Goal: Information Seeking & Learning: Learn about a topic

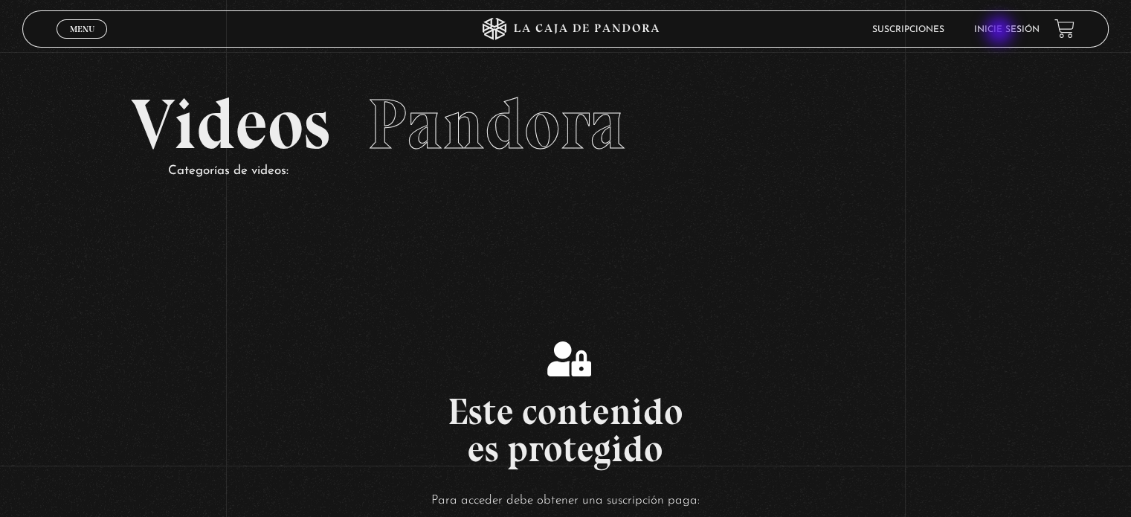
click at [1001, 32] on link "Inicie sesión" at bounding box center [1006, 29] width 65 height 9
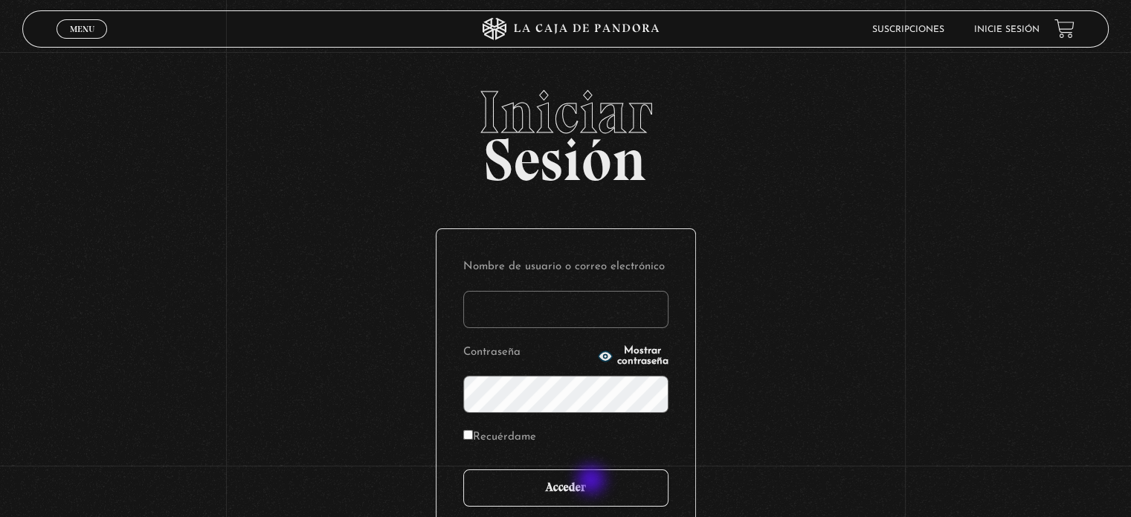
type input "[EMAIL_ADDRESS][DOMAIN_NAME]"
click at [591, 480] on input "Acceder" at bounding box center [565, 487] width 205 height 37
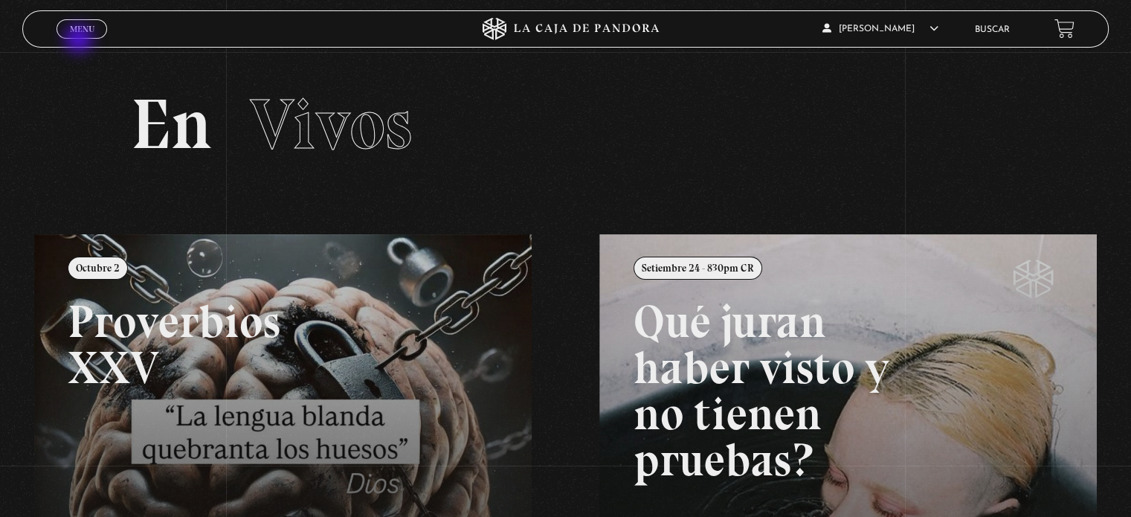
click at [80, 29] on span "Menu" at bounding box center [82, 29] width 25 height 9
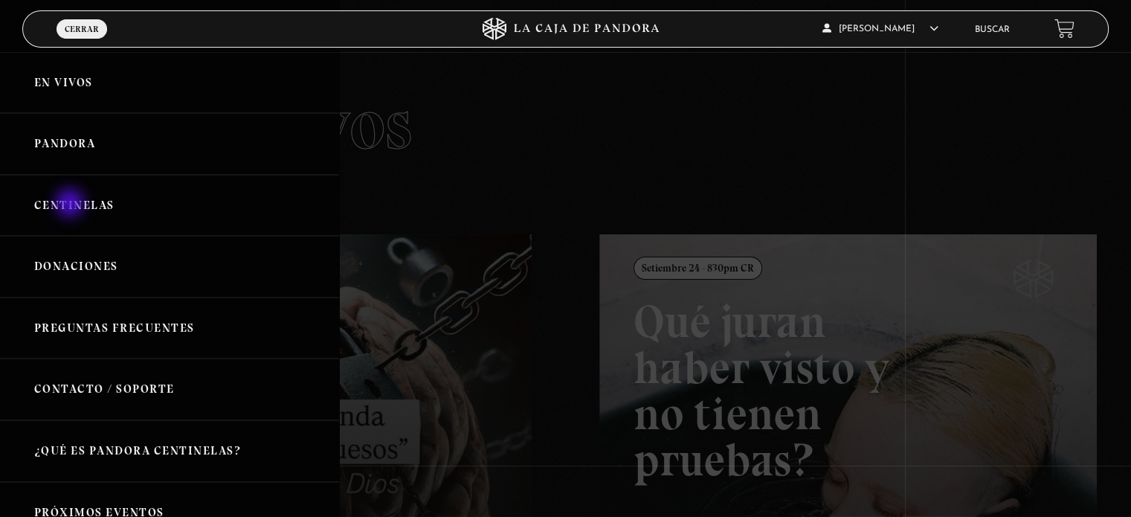
click at [71, 204] on link "Centinelas" at bounding box center [169, 206] width 339 height 62
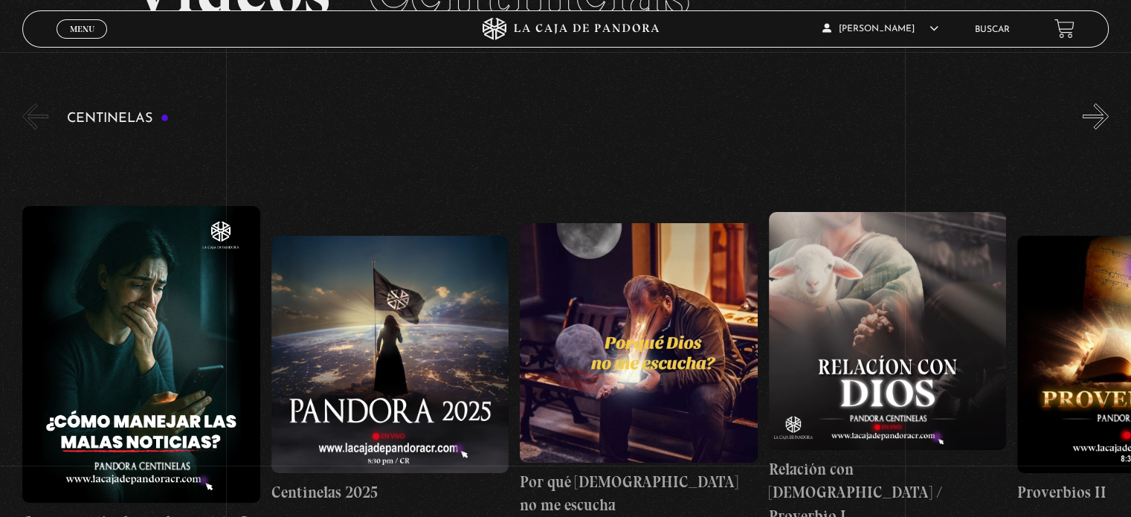
scroll to position [143, 0]
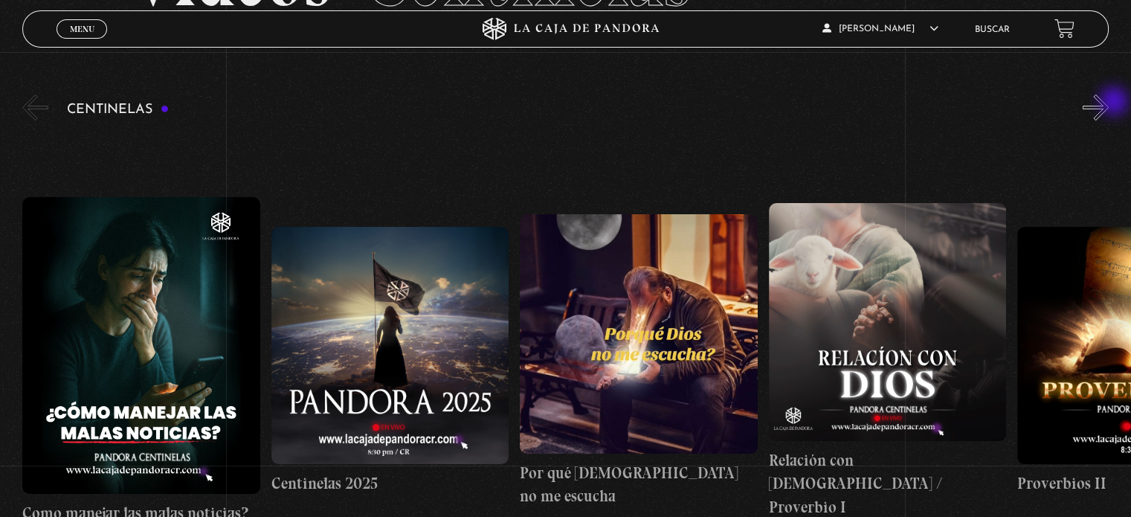
click at [1108, 103] on button "»" at bounding box center [1095, 107] width 26 height 26
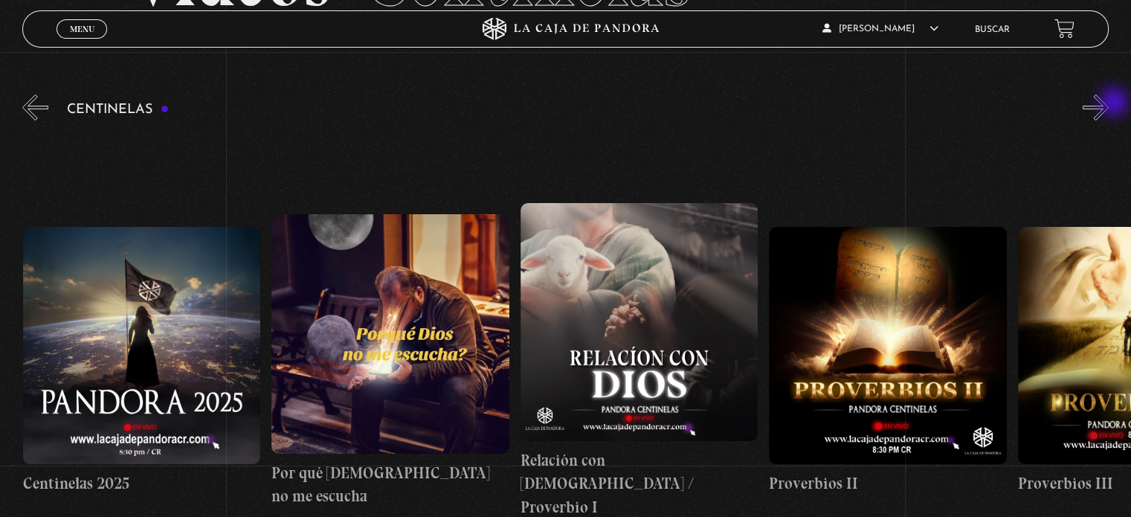
click at [1108, 103] on button "»" at bounding box center [1095, 107] width 26 height 26
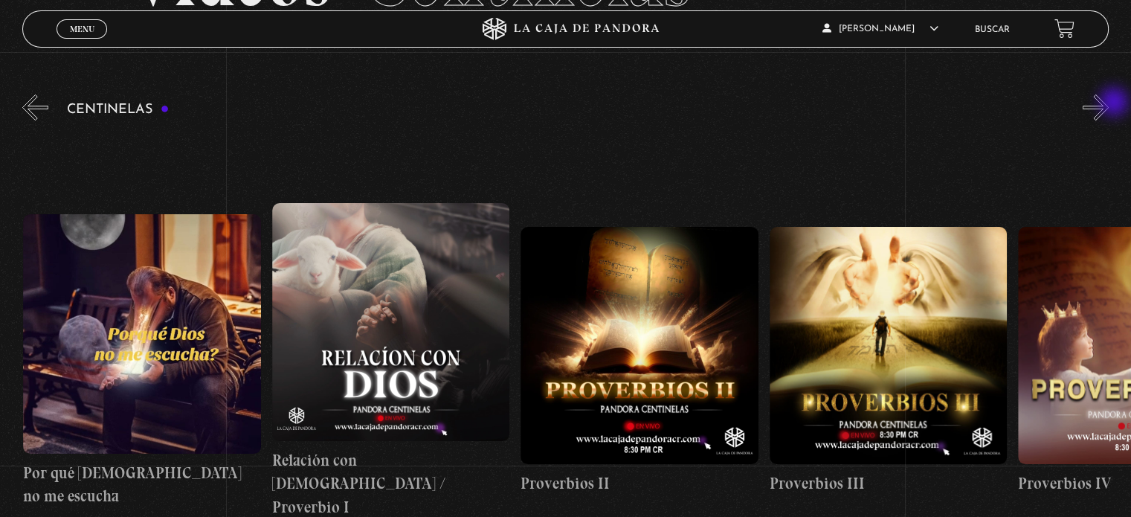
click at [1108, 103] on button "»" at bounding box center [1095, 107] width 26 height 26
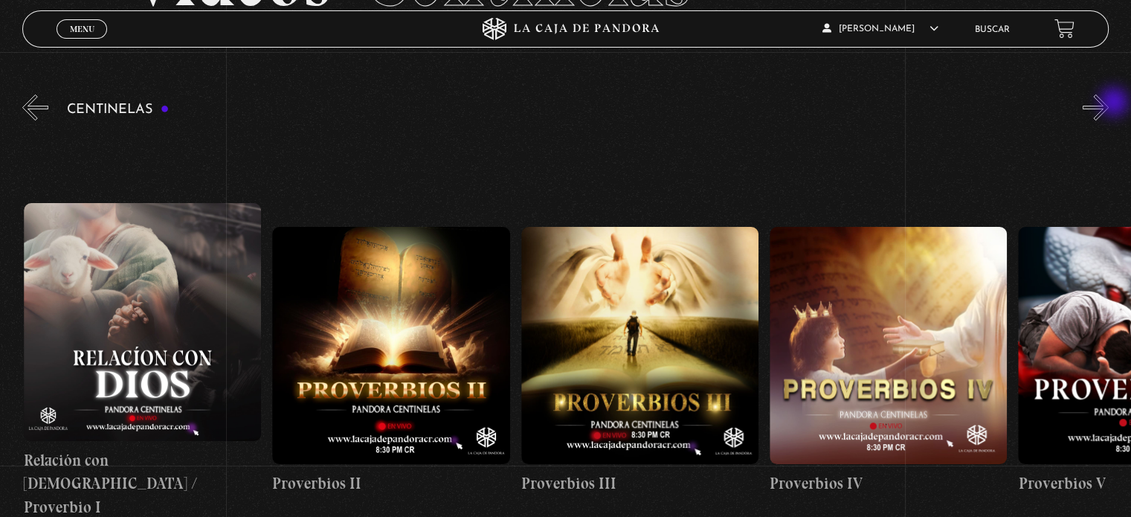
click at [1108, 103] on button "»" at bounding box center [1095, 107] width 26 height 26
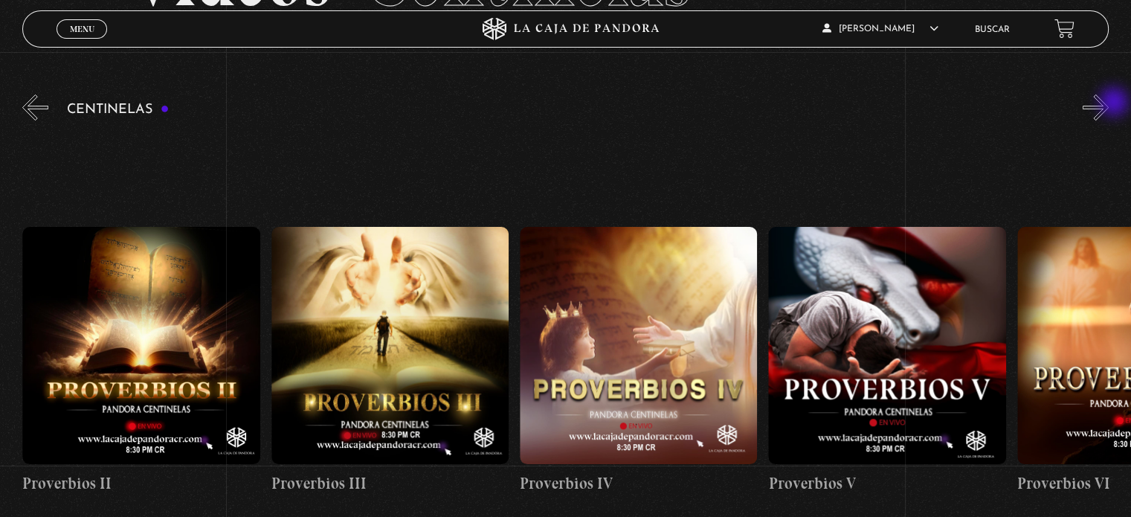
click at [1108, 103] on button "»" at bounding box center [1095, 107] width 26 height 26
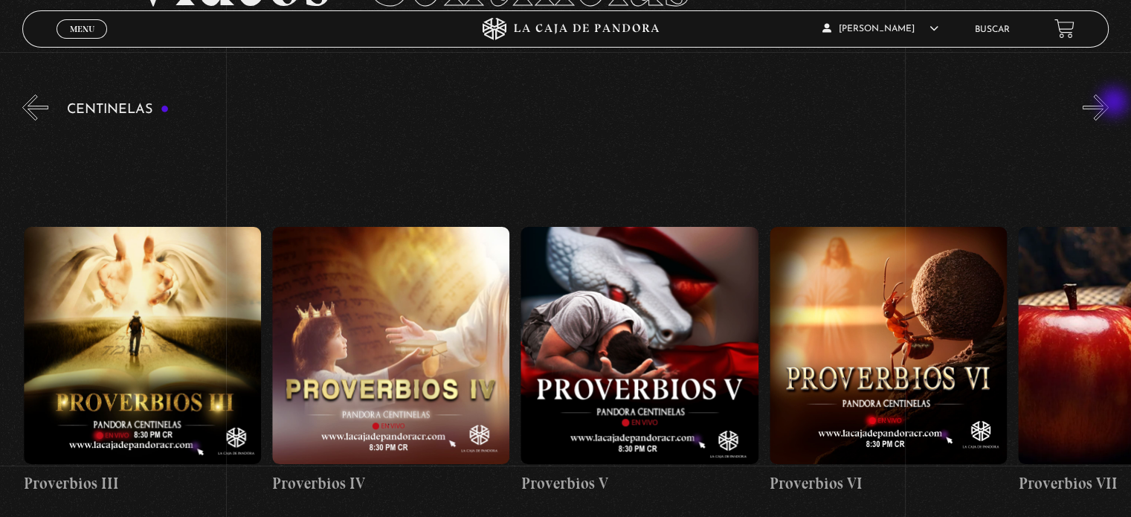
click at [1108, 103] on button "»" at bounding box center [1095, 107] width 26 height 26
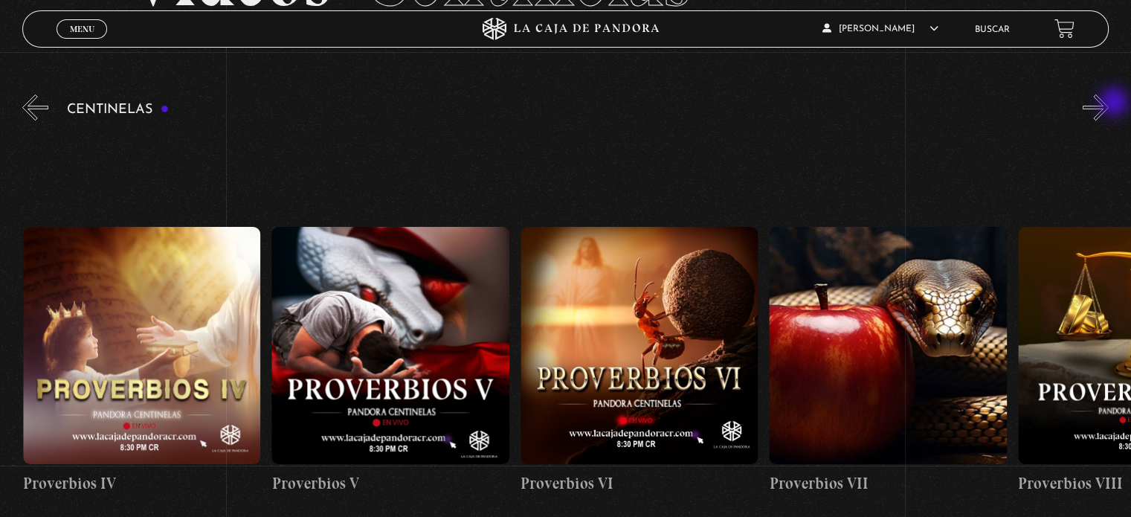
click at [1108, 103] on button "»" at bounding box center [1095, 107] width 26 height 26
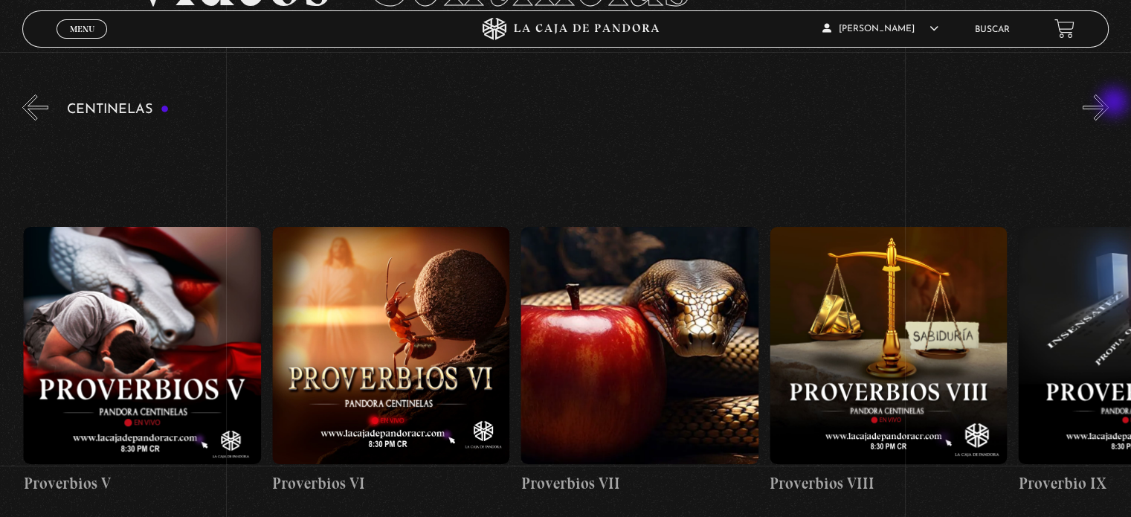
click at [1108, 103] on button "»" at bounding box center [1095, 107] width 26 height 26
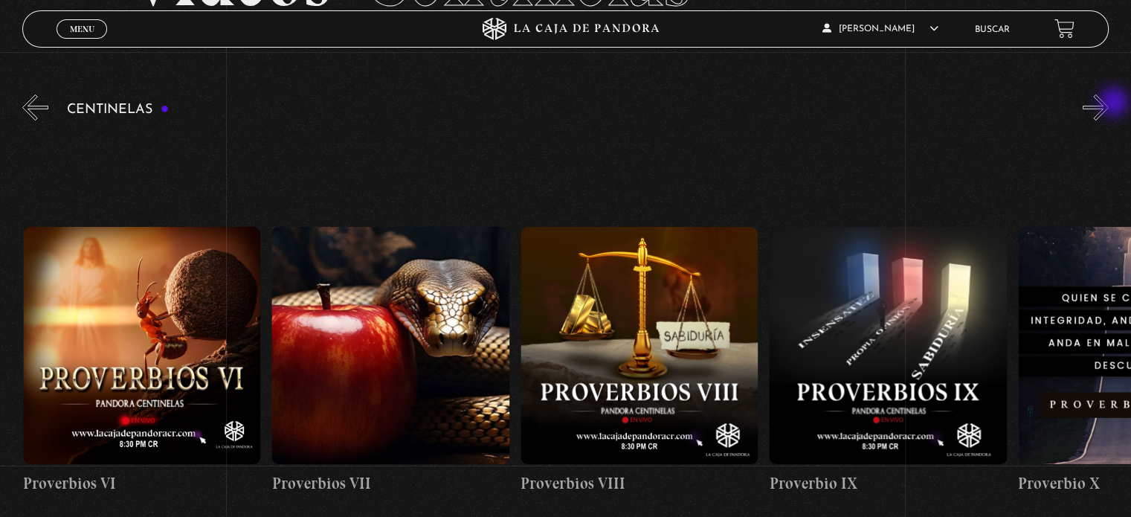
click at [1108, 103] on button "»" at bounding box center [1095, 107] width 26 height 26
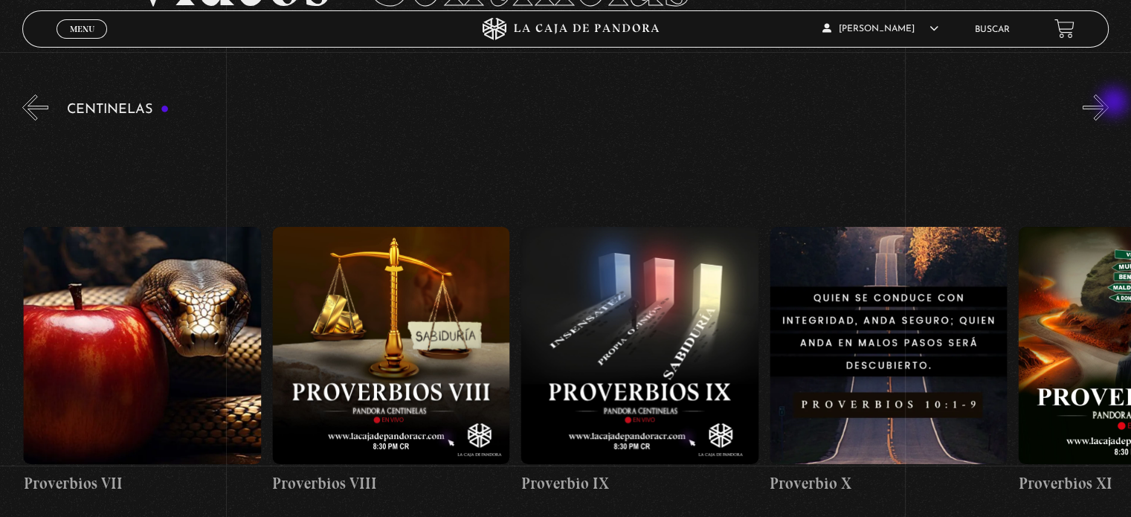
click at [1108, 103] on button "»" at bounding box center [1095, 107] width 26 height 26
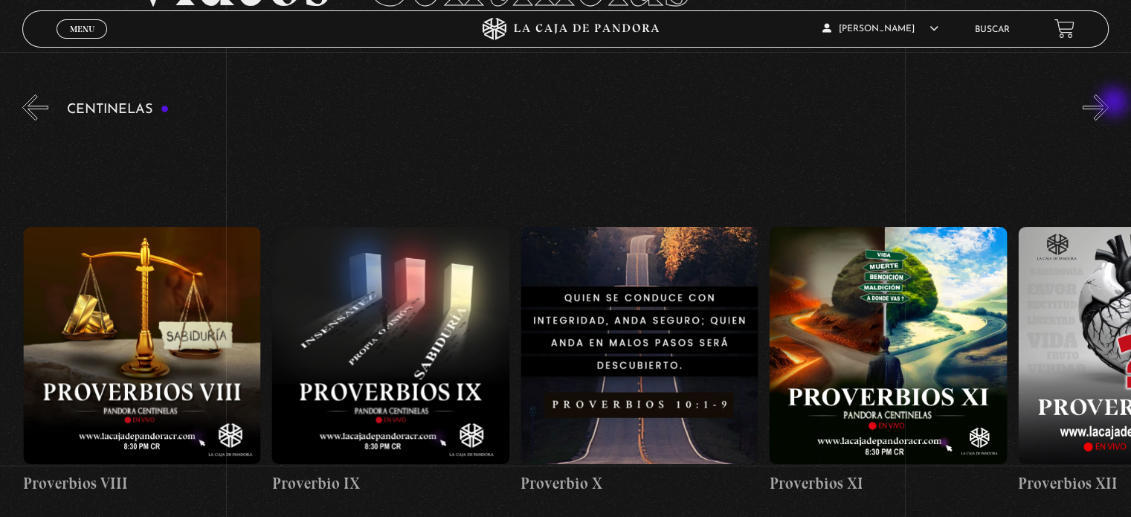
click at [1108, 103] on button "»" at bounding box center [1095, 107] width 26 height 26
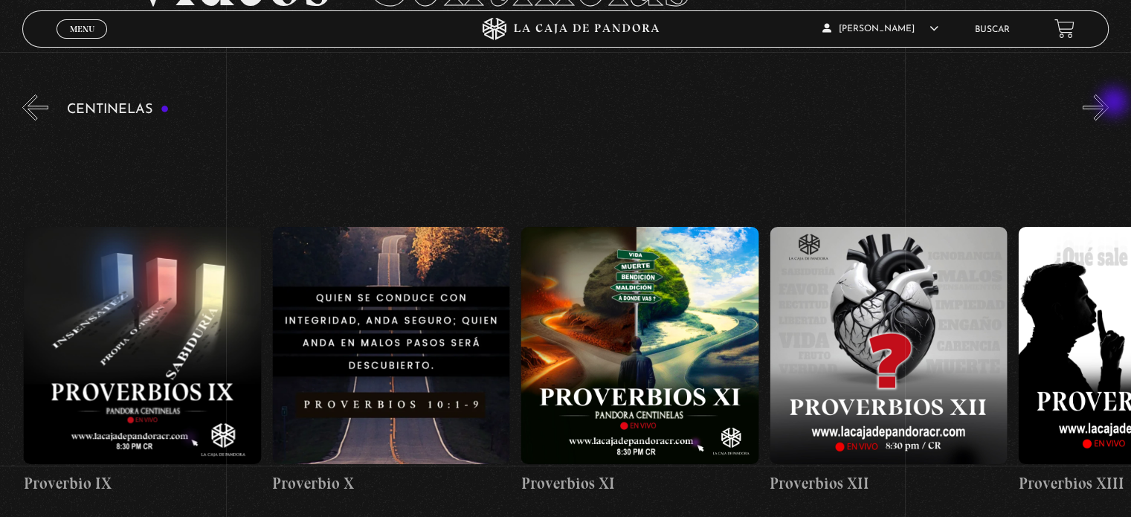
scroll to position [0, 2735]
click at [1108, 103] on button "»" at bounding box center [1095, 107] width 26 height 26
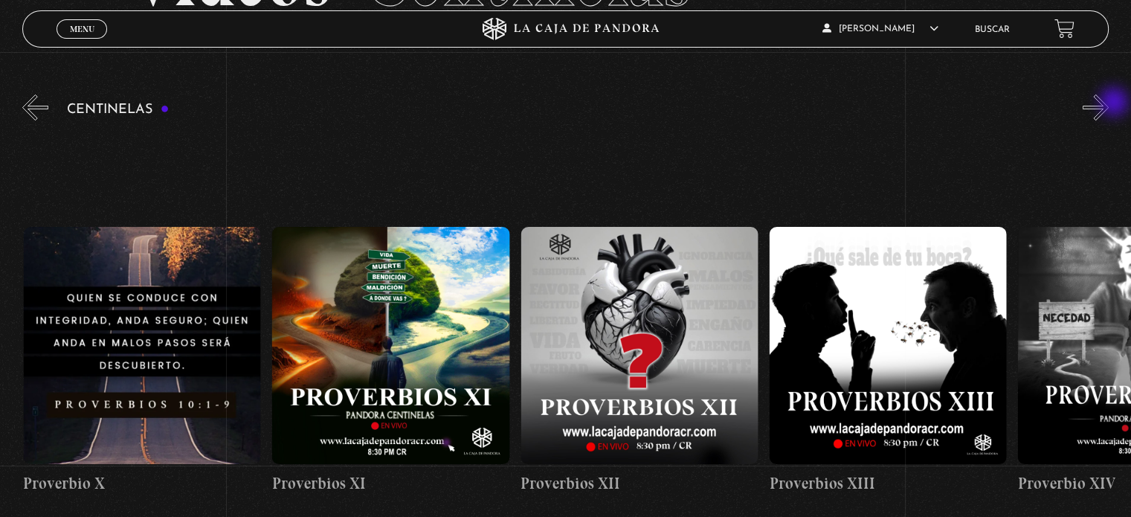
click at [1108, 103] on button "»" at bounding box center [1095, 107] width 26 height 26
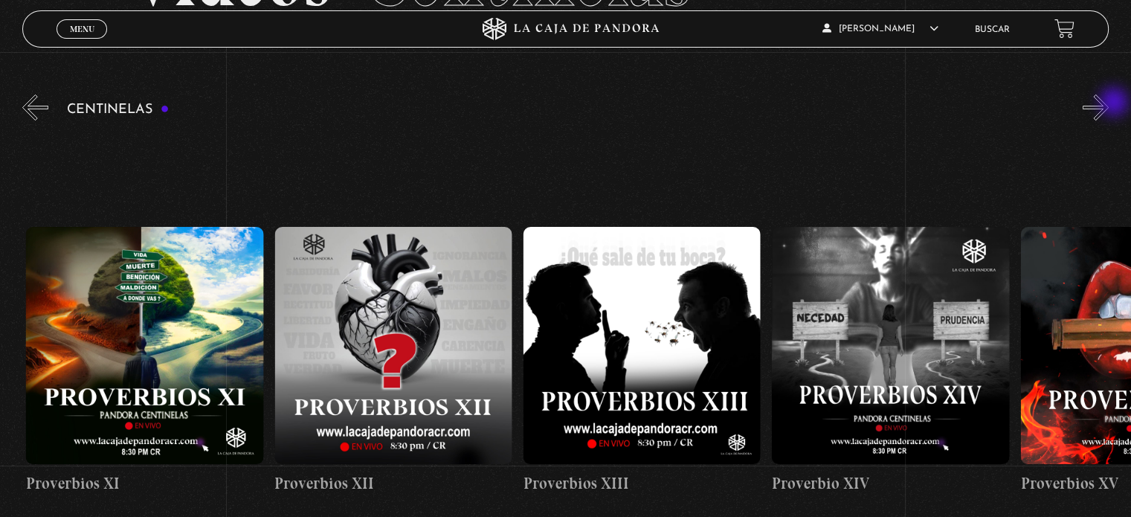
click at [1108, 103] on button "»" at bounding box center [1095, 107] width 26 height 26
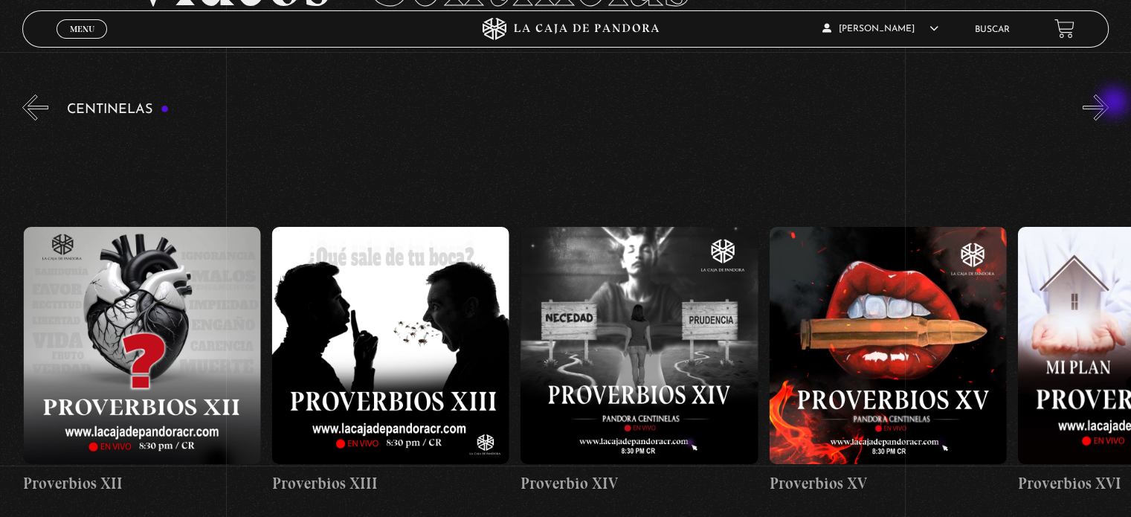
click at [1108, 103] on button "»" at bounding box center [1095, 107] width 26 height 26
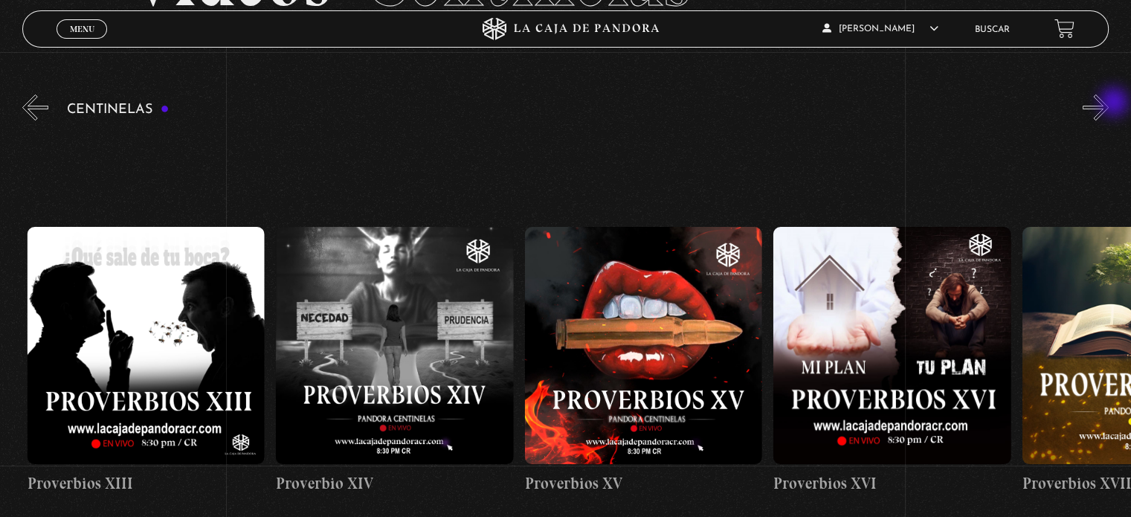
click at [1108, 103] on button "»" at bounding box center [1095, 107] width 26 height 26
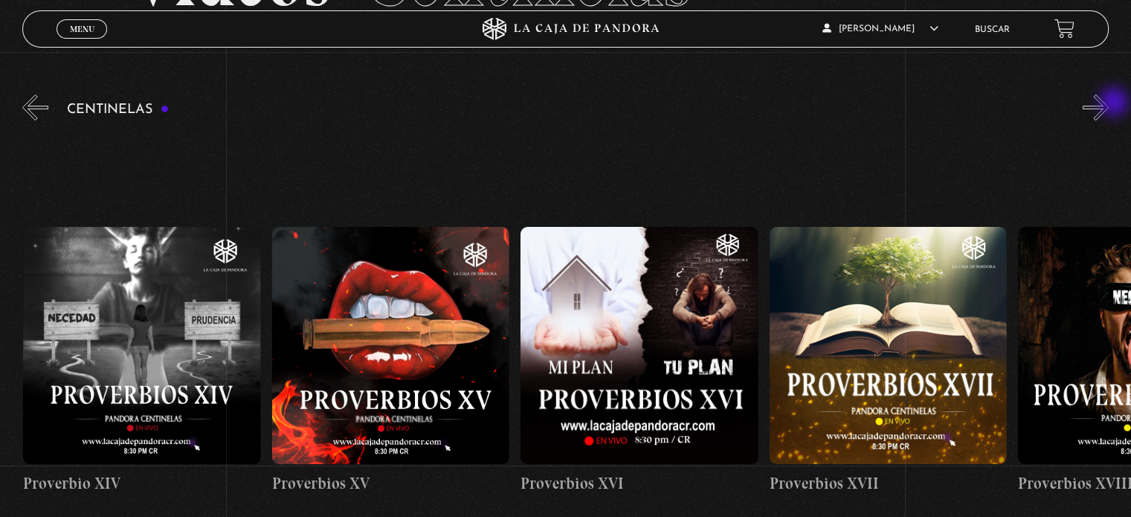
click at [1108, 103] on button "»" at bounding box center [1095, 107] width 26 height 26
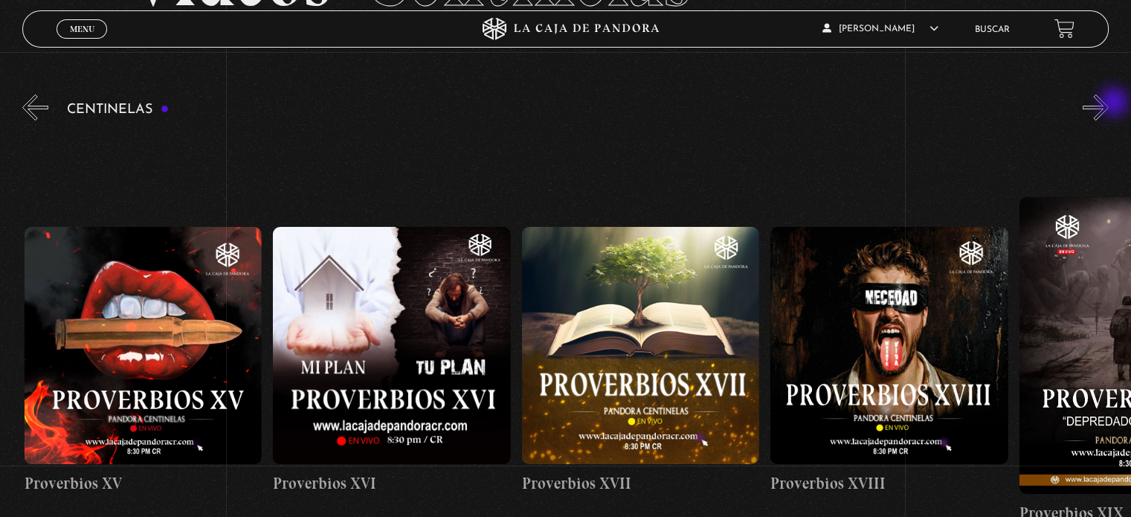
click at [1108, 103] on button "»" at bounding box center [1095, 107] width 26 height 26
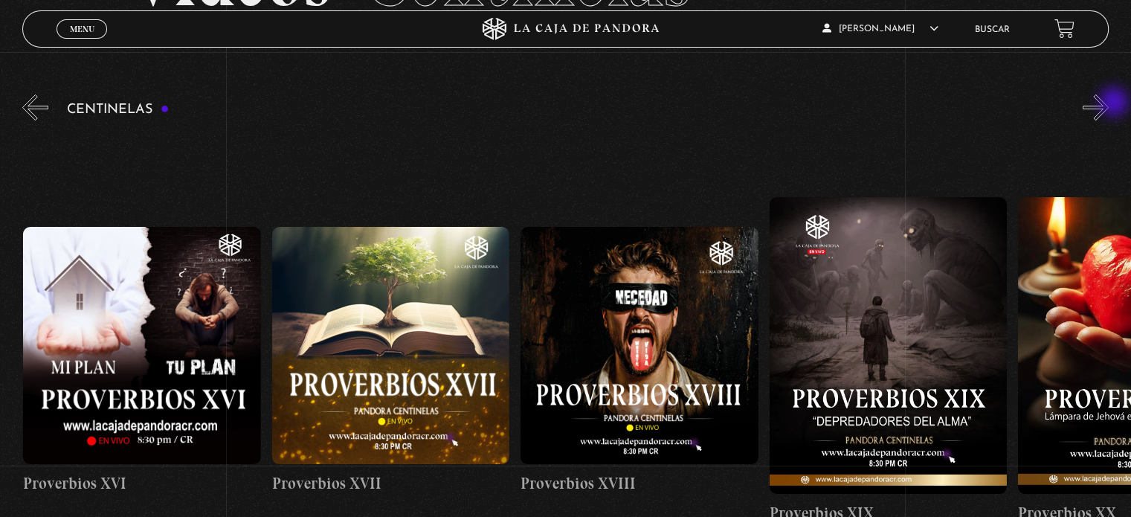
scroll to position [0, 4475]
click at [1108, 103] on button "»" at bounding box center [1095, 107] width 26 height 26
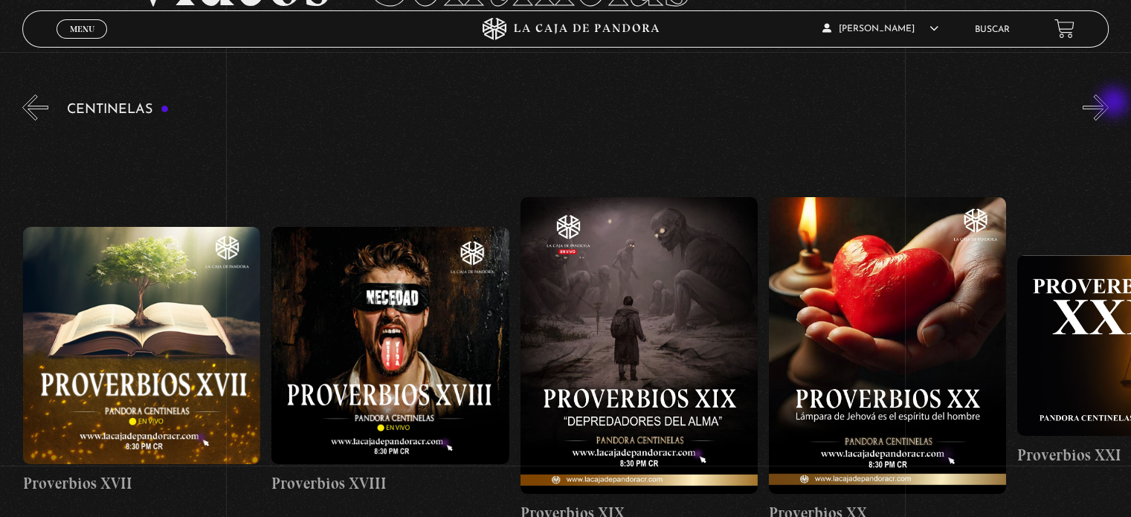
click at [1108, 103] on button "»" at bounding box center [1095, 107] width 26 height 26
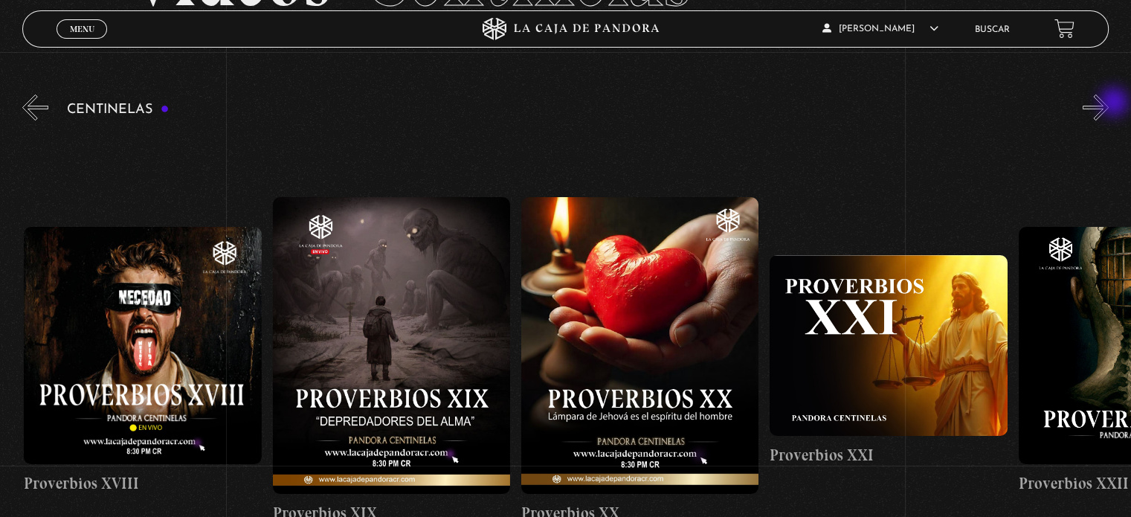
click at [1108, 103] on button "»" at bounding box center [1095, 107] width 26 height 26
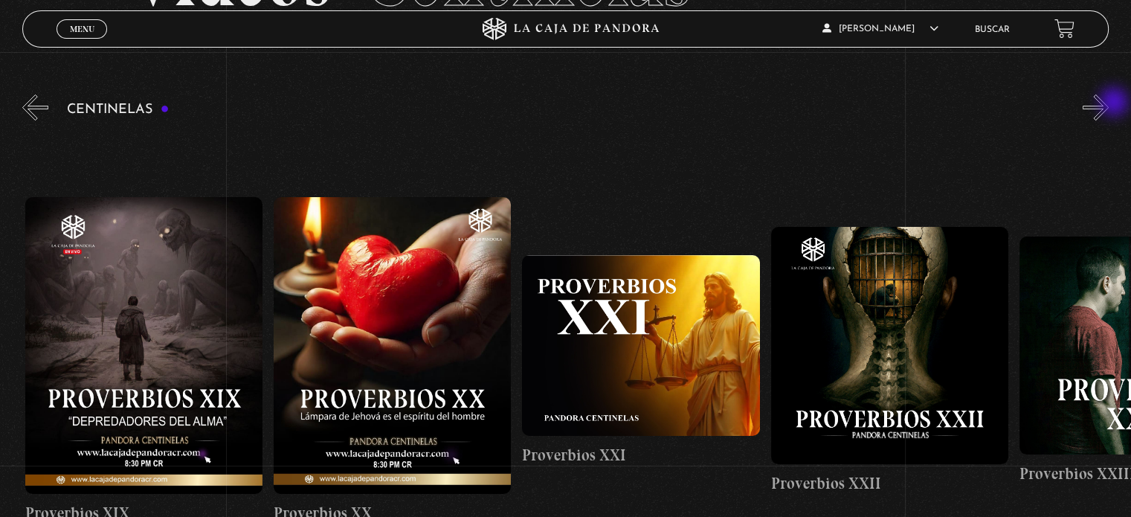
click at [1108, 103] on button "»" at bounding box center [1095, 107] width 26 height 26
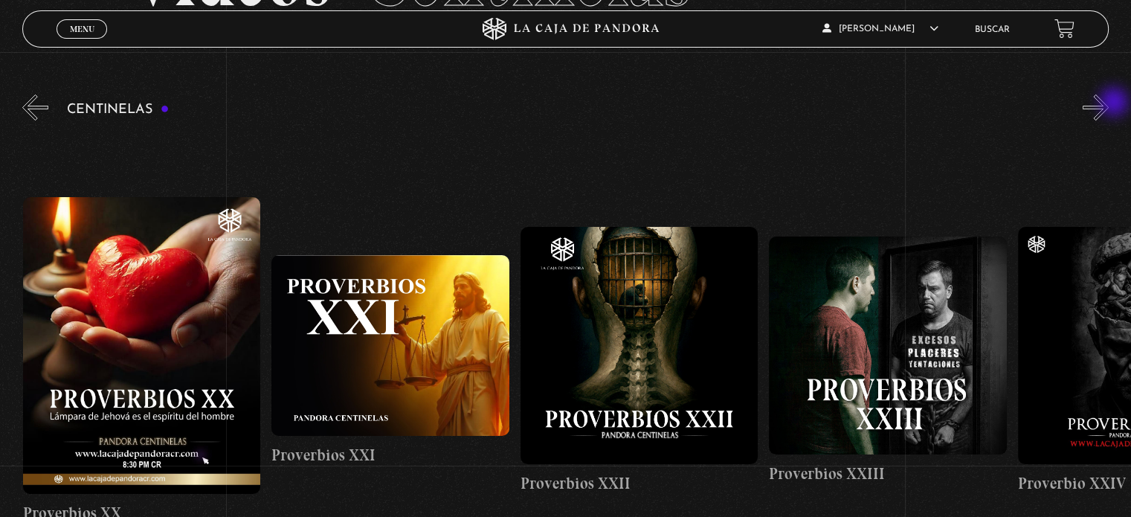
click at [1108, 103] on button "»" at bounding box center [1095, 107] width 26 height 26
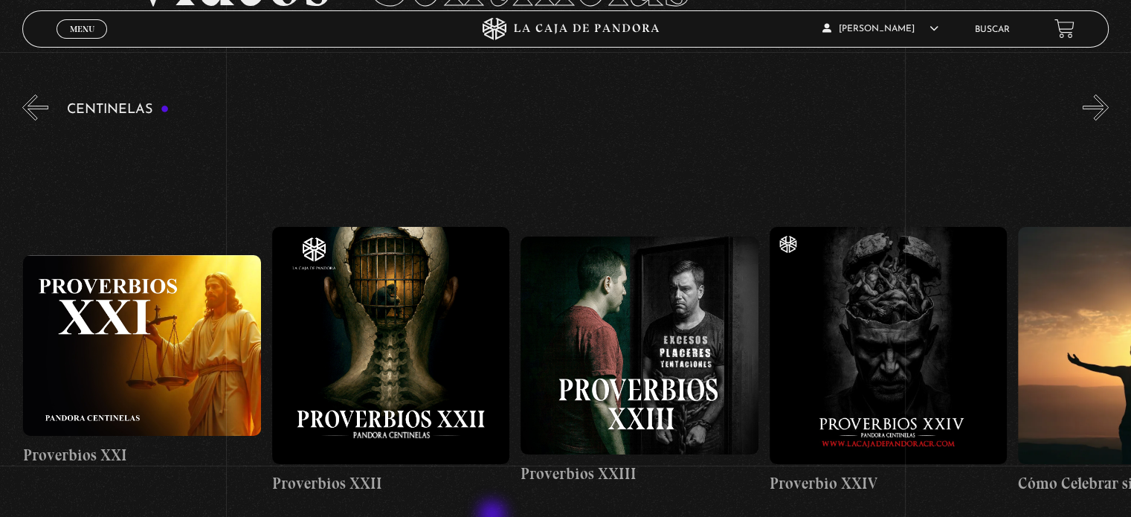
scroll to position [0, 5718]
click at [19, 105] on section "Centinelas" at bounding box center [565, 377] width 1131 height 573
click at [26, 106] on button "«" at bounding box center [35, 107] width 26 height 26
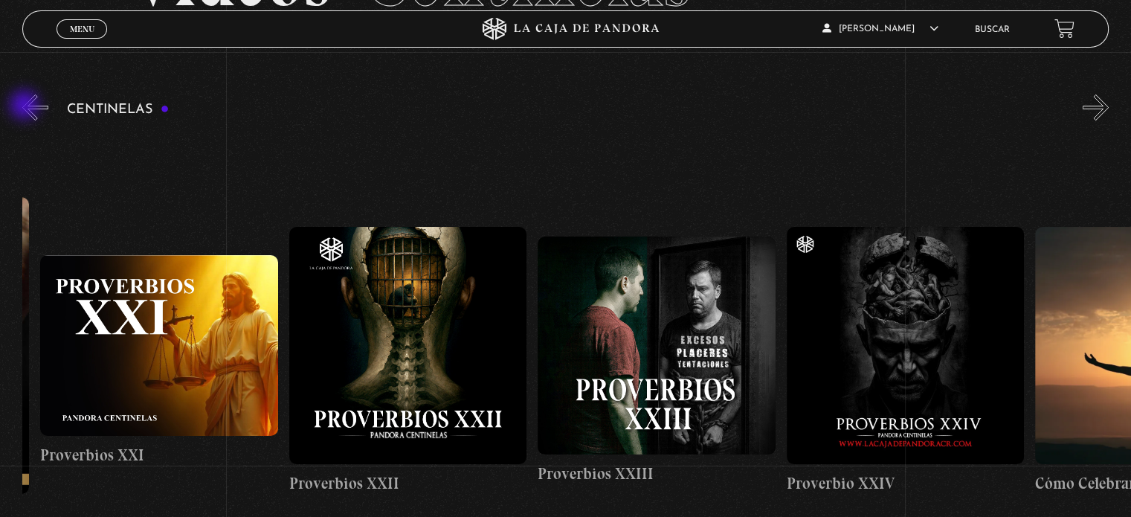
click at [26, 106] on button "«" at bounding box center [35, 107] width 26 height 26
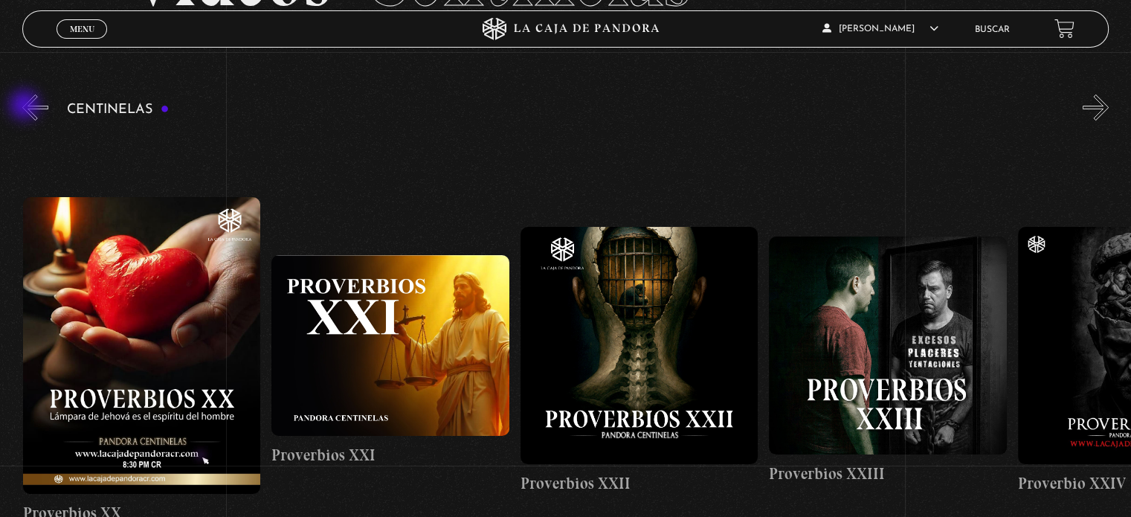
click at [26, 106] on button "«" at bounding box center [35, 107] width 26 height 26
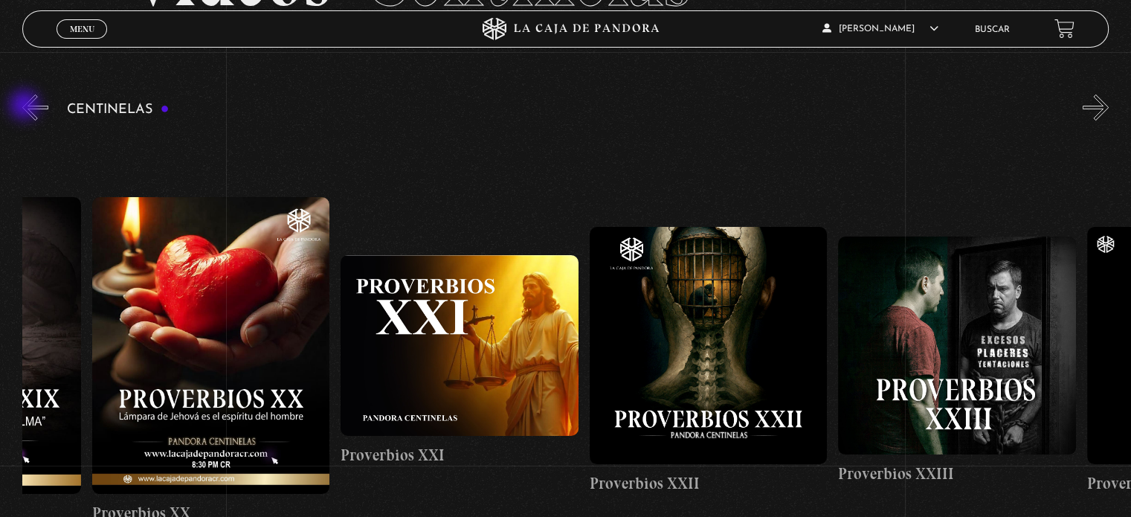
click at [26, 106] on button "«" at bounding box center [35, 107] width 26 height 26
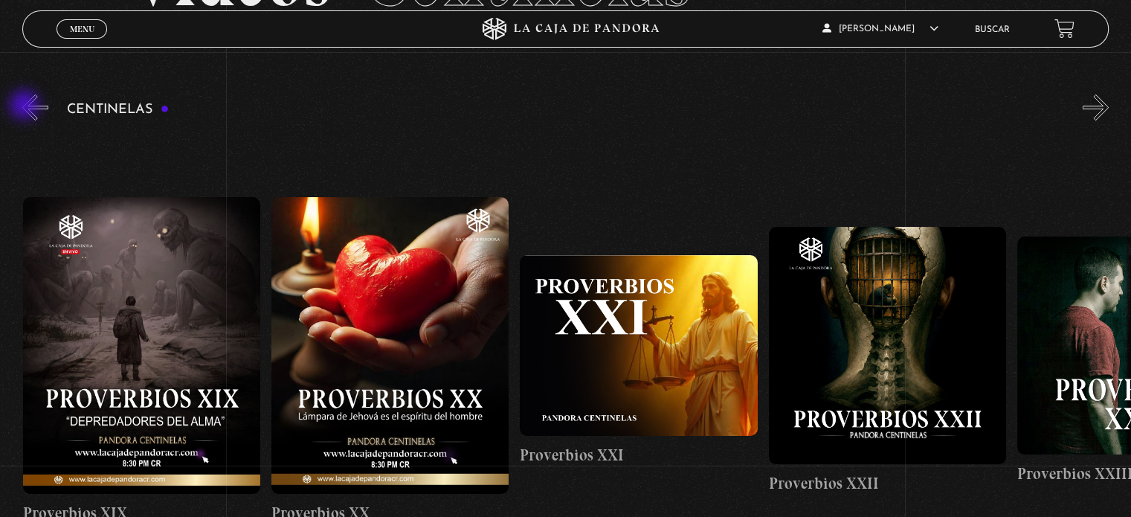
click at [26, 106] on button "«" at bounding box center [35, 107] width 26 height 26
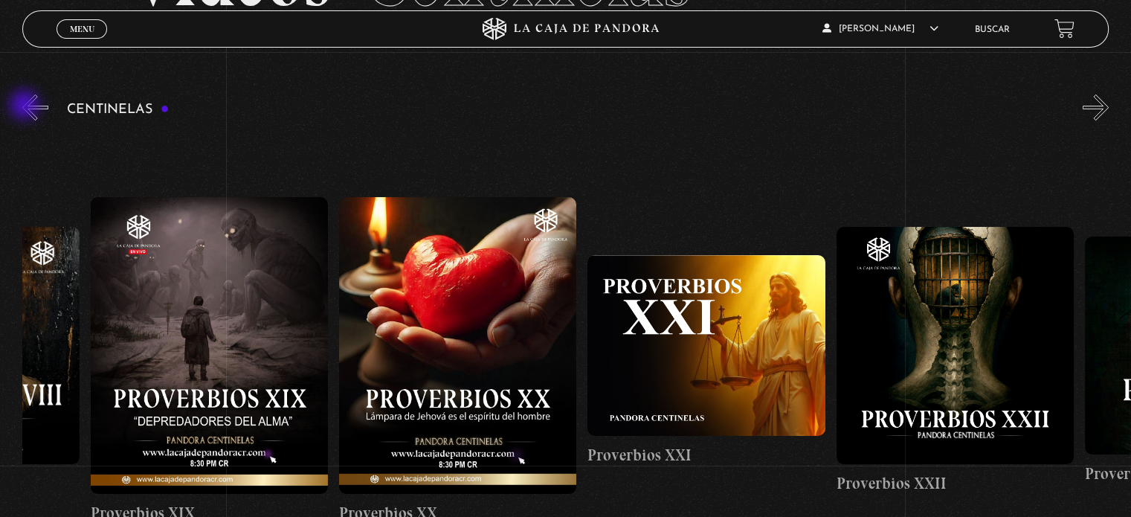
click at [26, 106] on button "«" at bounding box center [35, 107] width 26 height 26
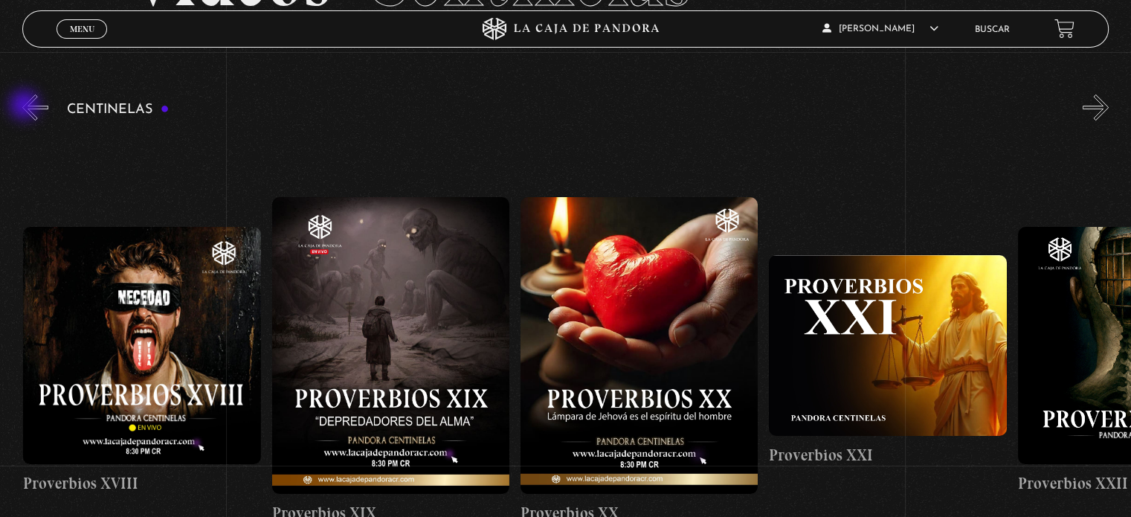
click at [26, 106] on button "«" at bounding box center [35, 107] width 26 height 26
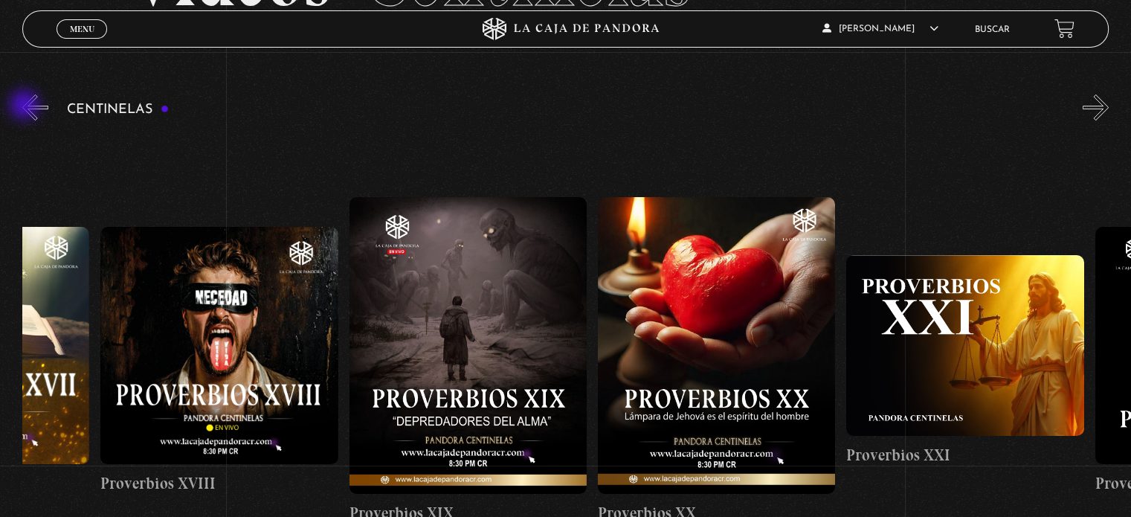
click at [26, 106] on button "«" at bounding box center [35, 107] width 26 height 26
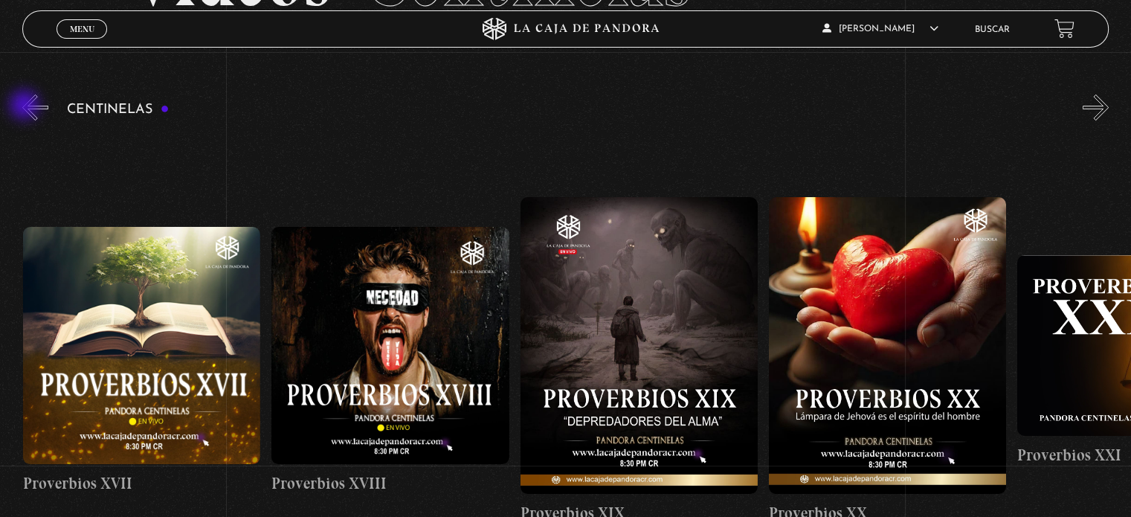
click at [26, 106] on button "«" at bounding box center [35, 107] width 26 height 26
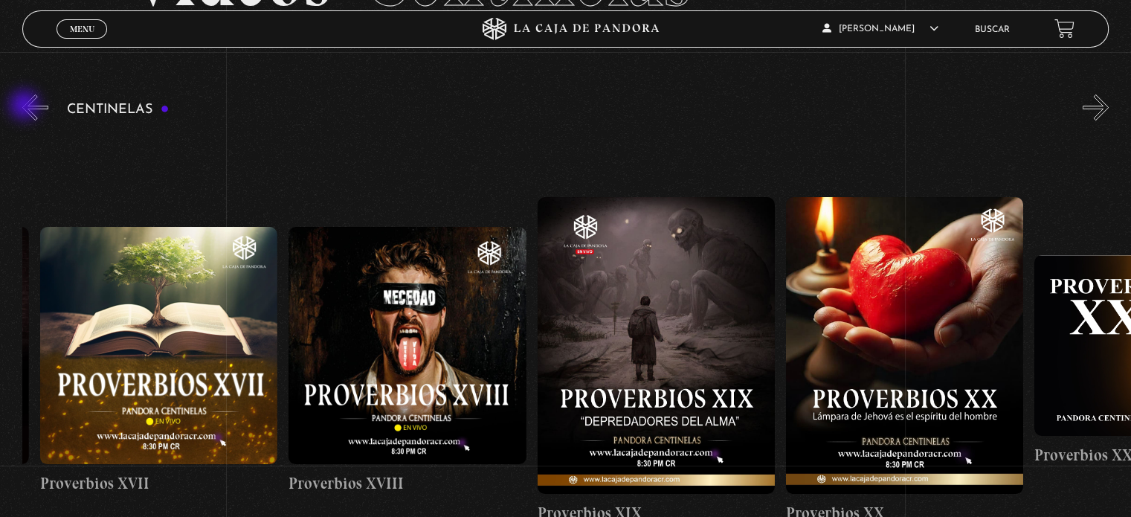
click at [26, 106] on button "«" at bounding box center [35, 107] width 26 height 26
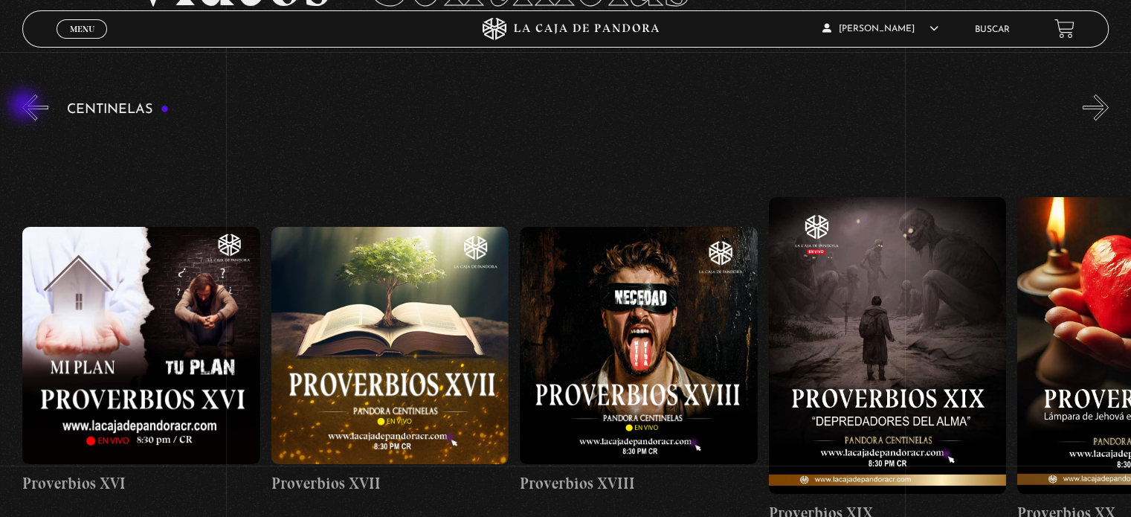
click at [26, 106] on button "«" at bounding box center [35, 107] width 26 height 26
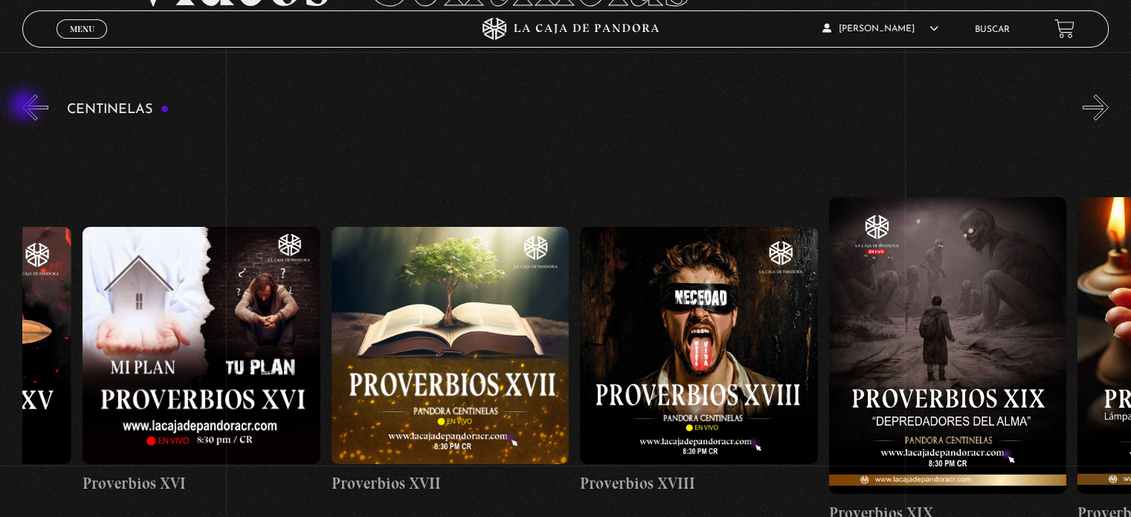
click at [26, 106] on button "«" at bounding box center [35, 107] width 26 height 26
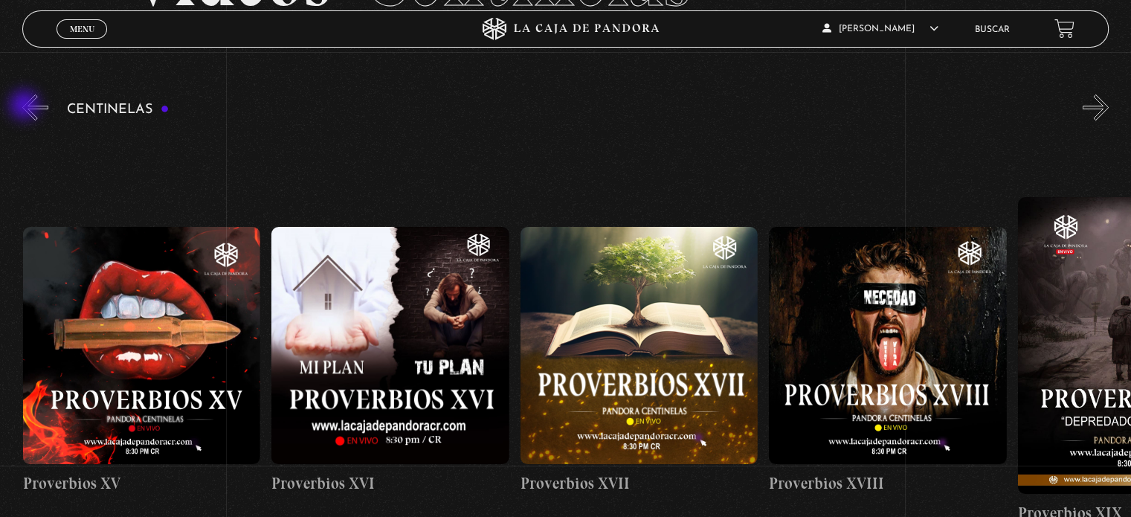
click at [26, 106] on button "«" at bounding box center [35, 107] width 26 height 26
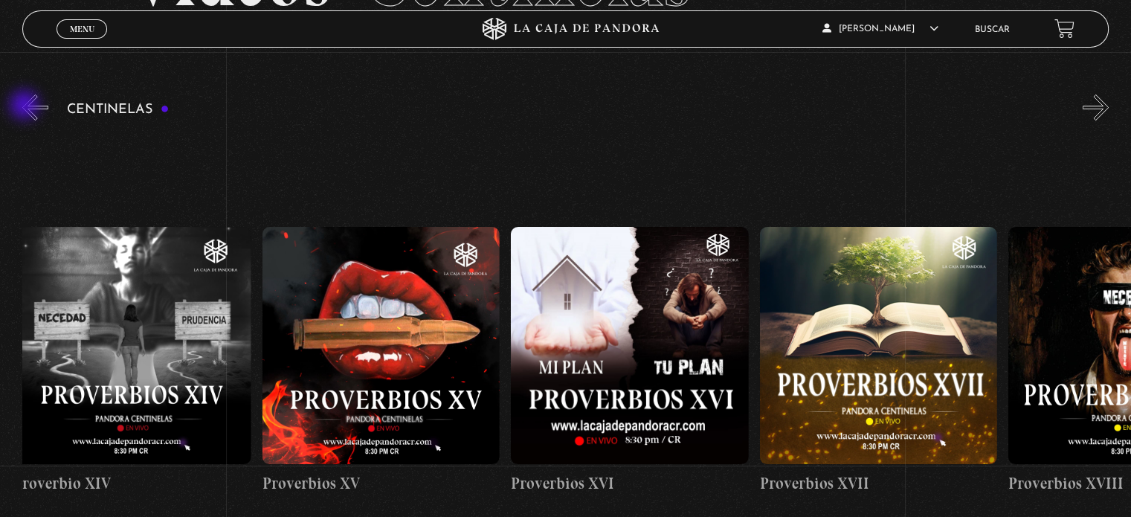
click at [26, 106] on button "«" at bounding box center [35, 107] width 26 height 26
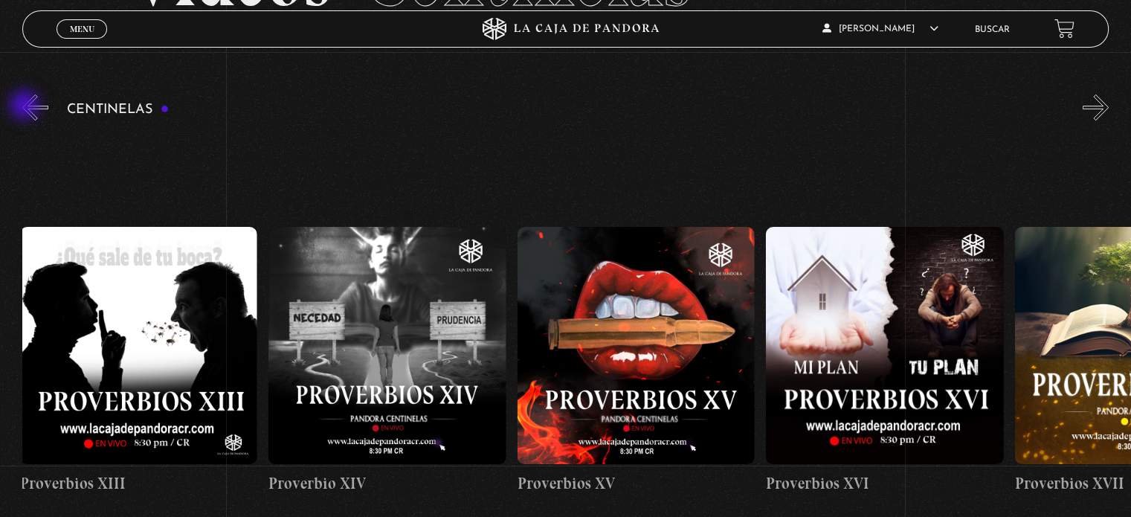
click at [26, 106] on button "«" at bounding box center [35, 107] width 26 height 26
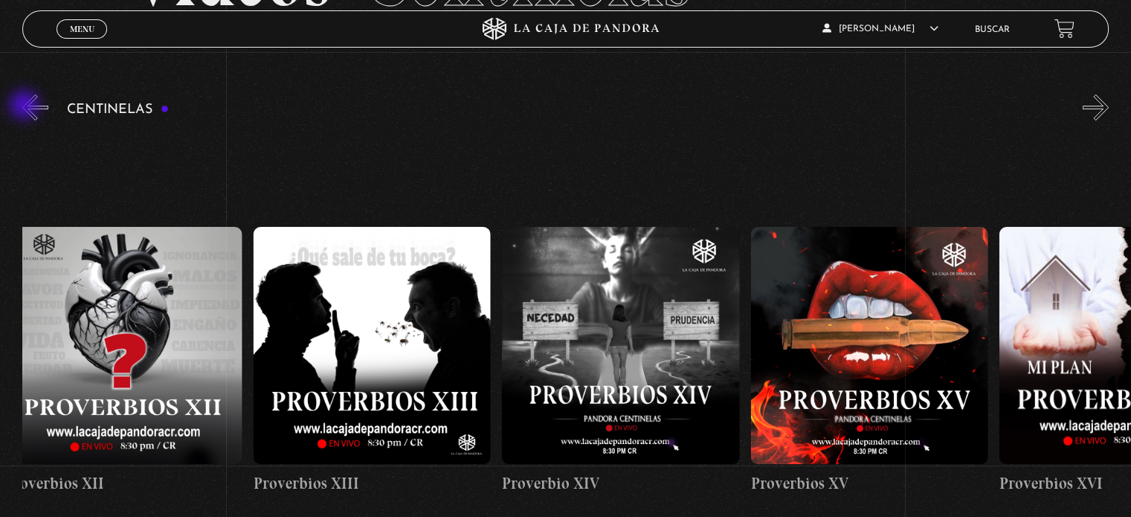
click at [26, 106] on button "«" at bounding box center [35, 107] width 26 height 26
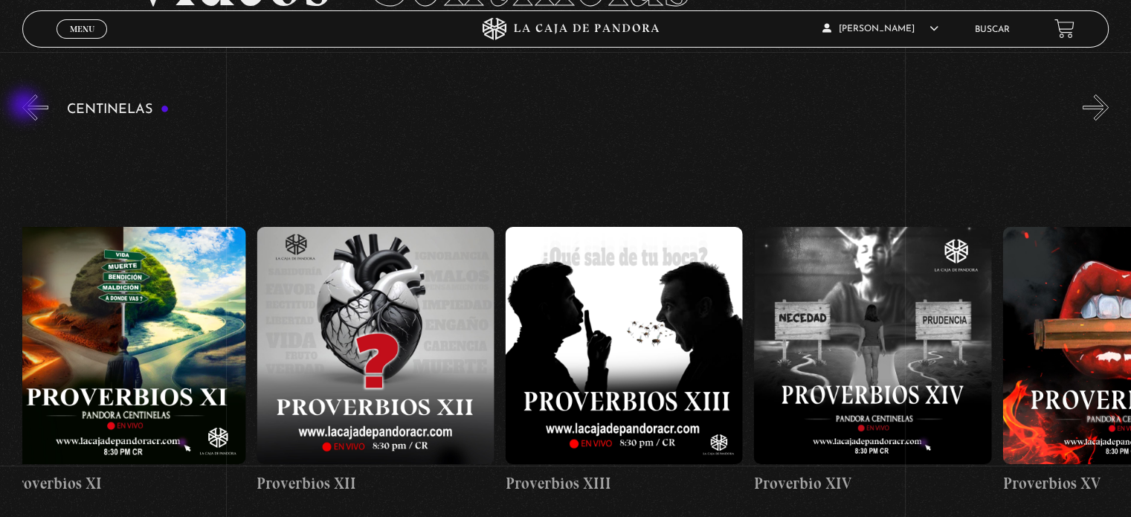
click at [26, 106] on button "«" at bounding box center [35, 107] width 26 height 26
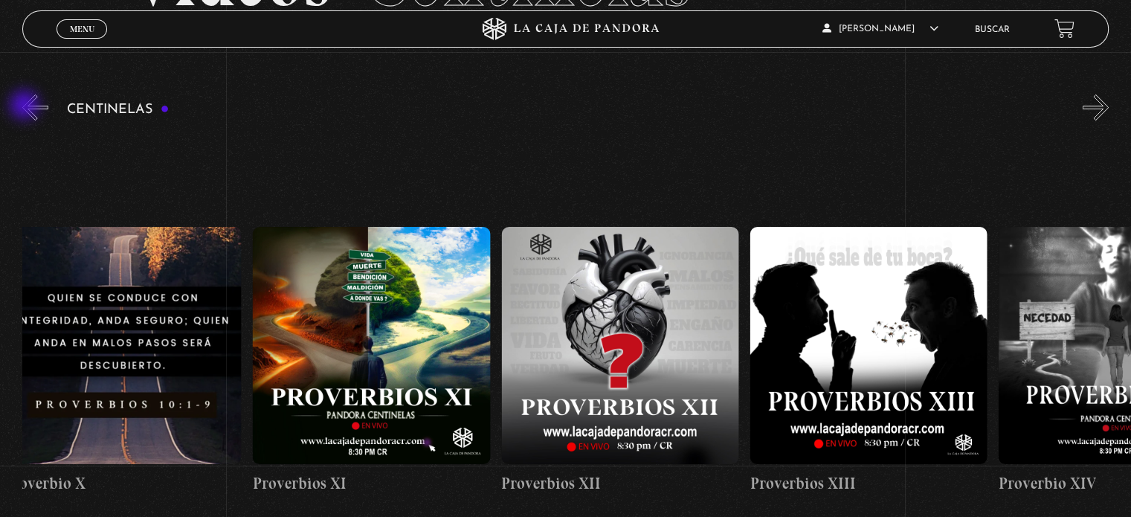
click at [26, 106] on button "«" at bounding box center [35, 107] width 26 height 26
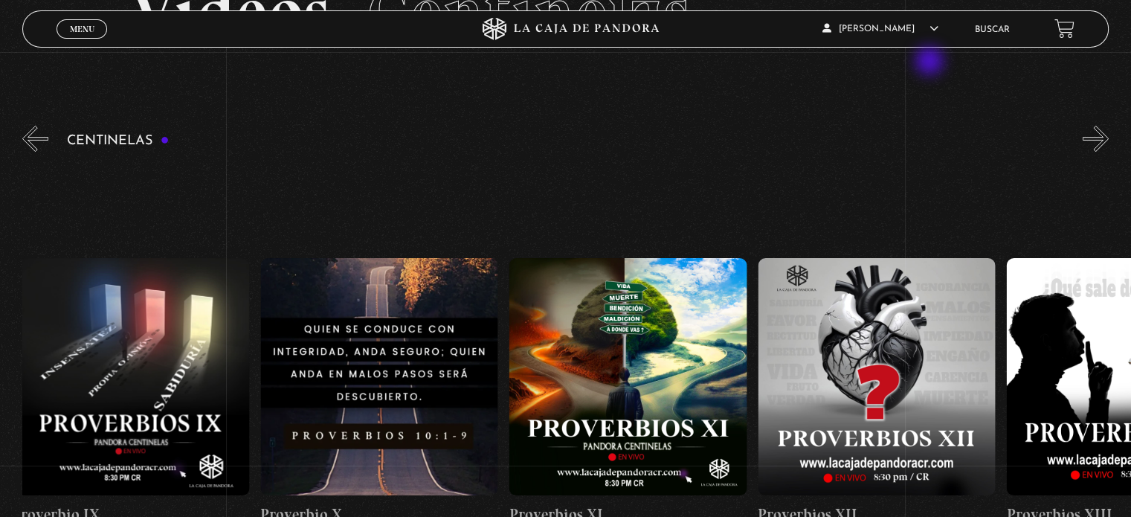
scroll to position [0, 2735]
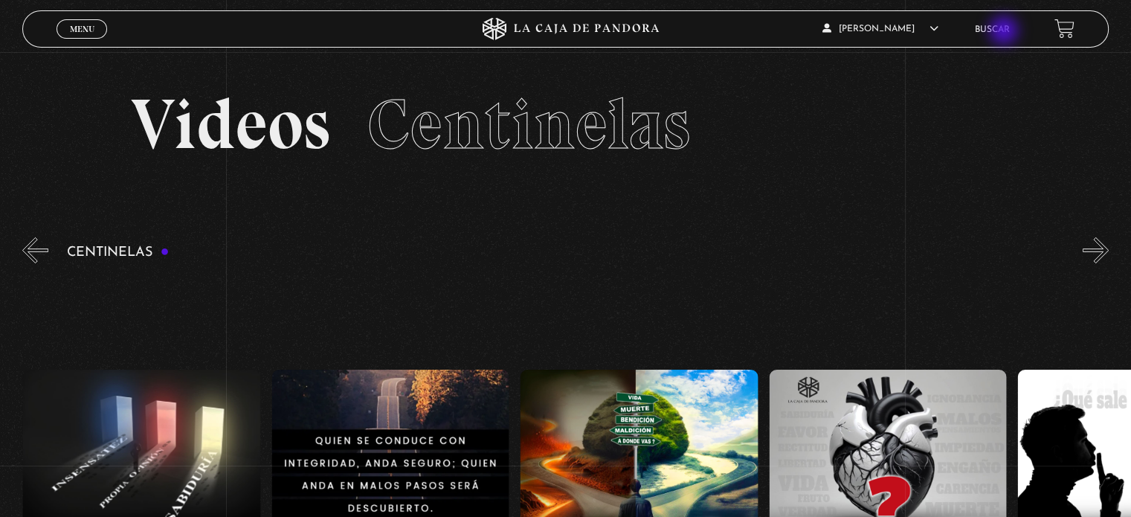
click at [1005, 32] on link "Buscar" at bounding box center [992, 29] width 35 height 9
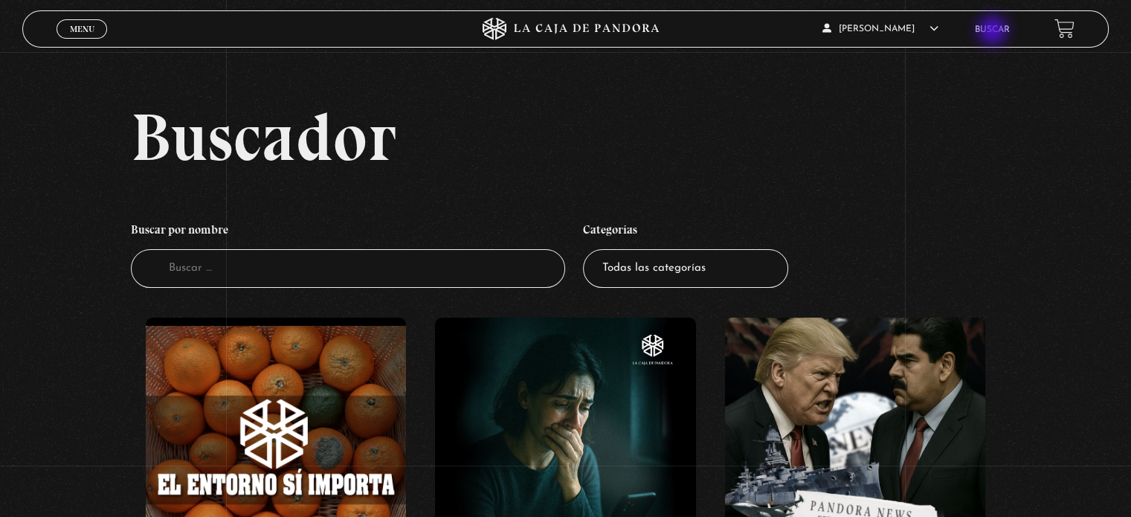
click at [1004, 30] on link "Buscar" at bounding box center [992, 29] width 35 height 9
click at [269, 277] on input "Buscador" at bounding box center [348, 268] width 434 height 39
type input "PACTOS"
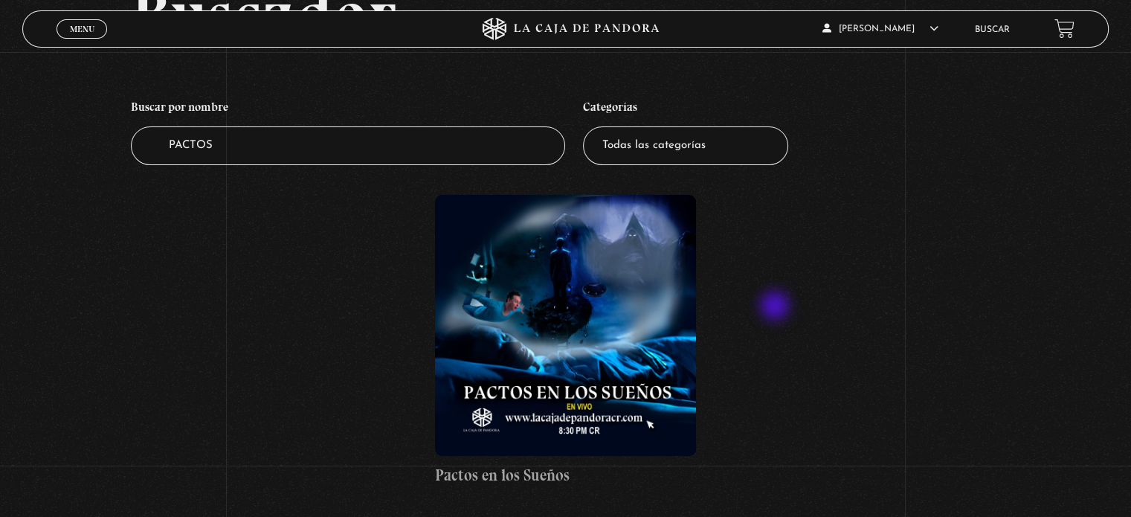
scroll to position [149, 0]
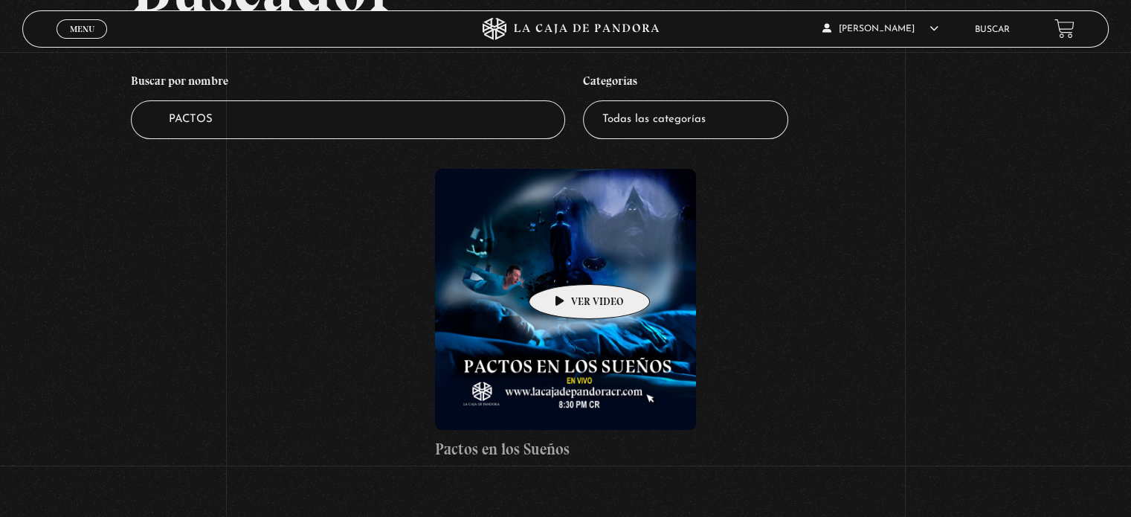
click at [566, 262] on figure at bounding box center [565, 299] width 260 height 260
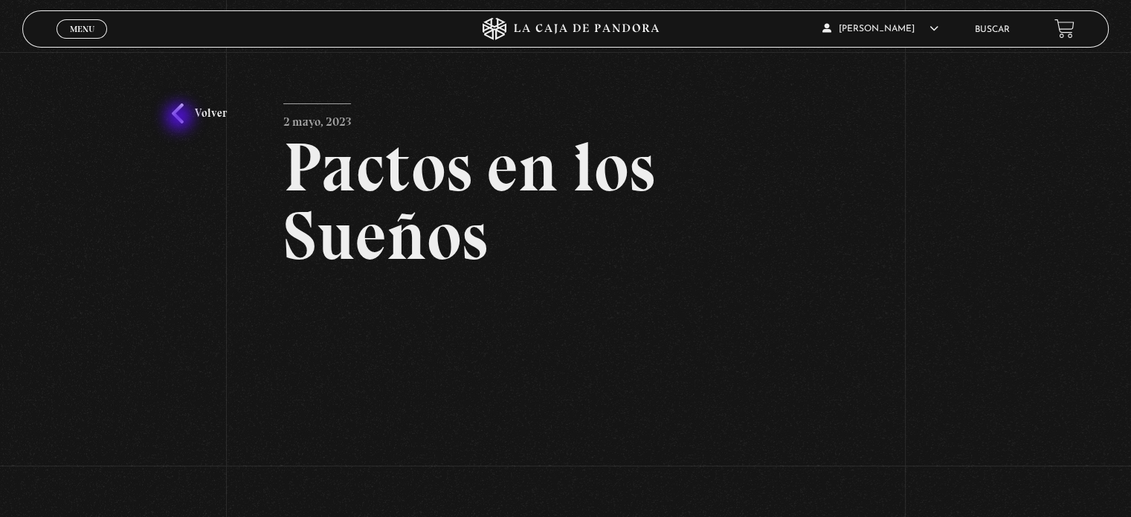
click at [181, 118] on link "Volver" at bounding box center [199, 113] width 55 height 20
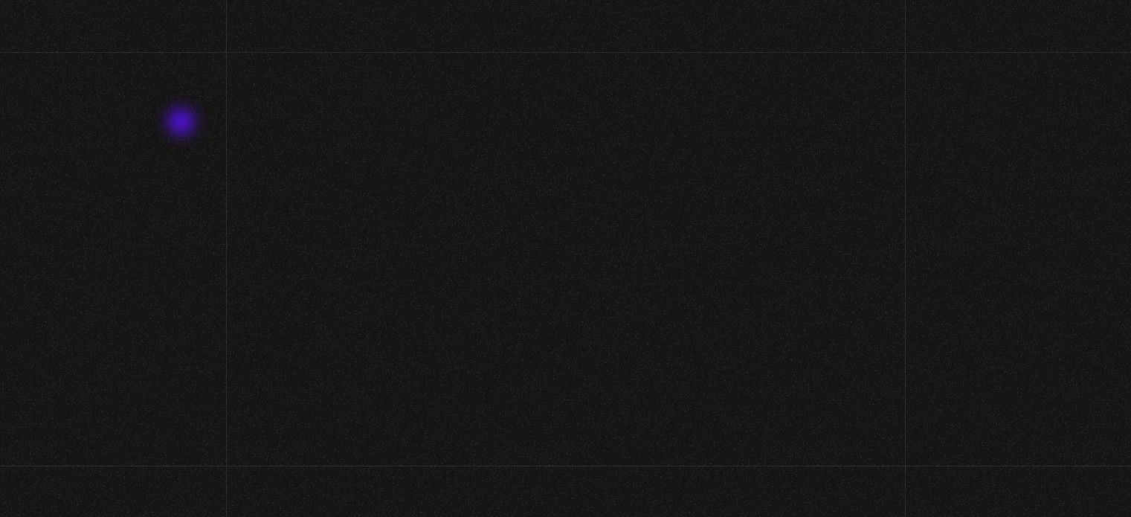
scroll to position [155, 0]
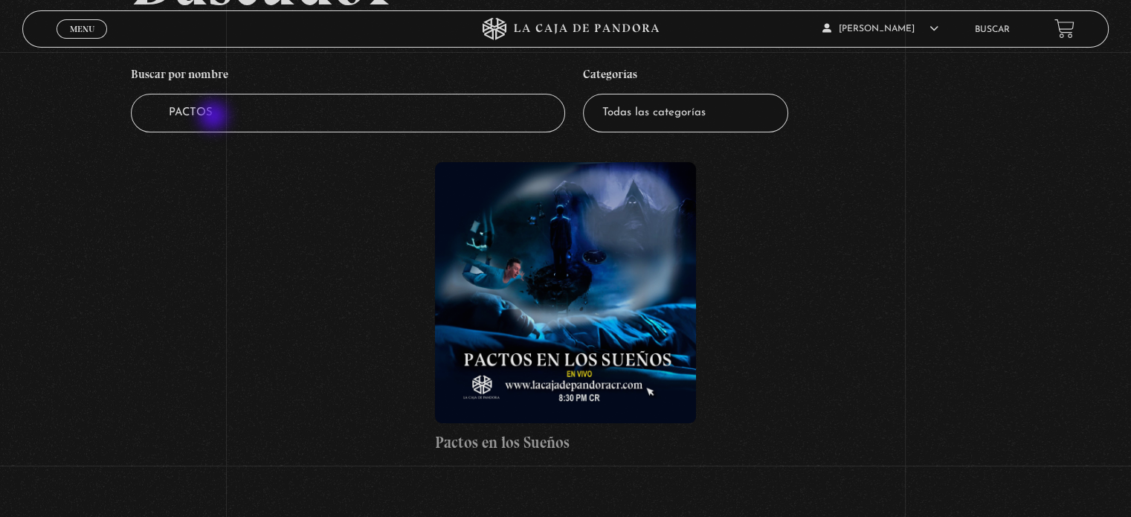
click at [215, 117] on input "PACTOS" at bounding box center [348, 113] width 434 height 39
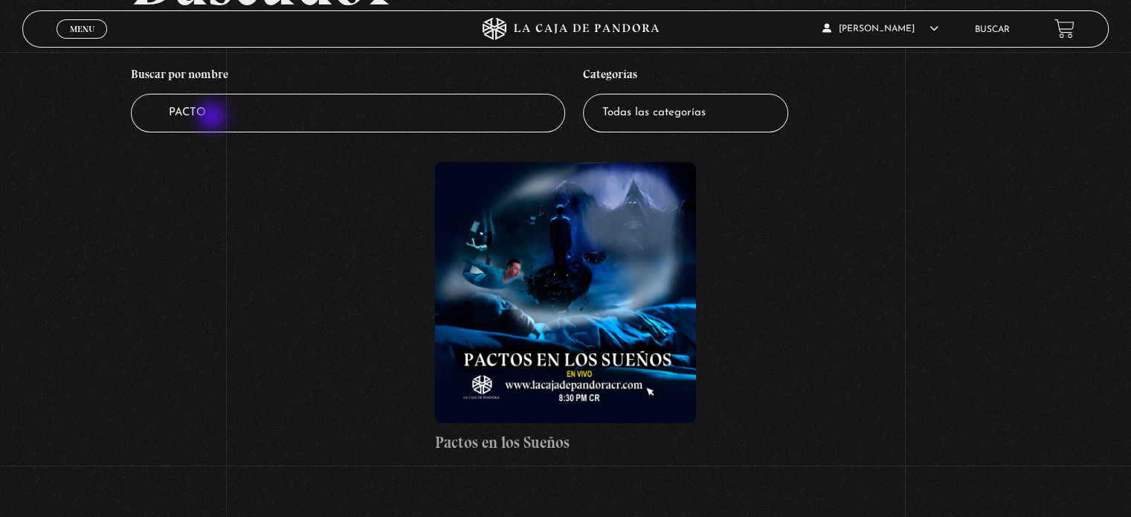
type input "PACTO"
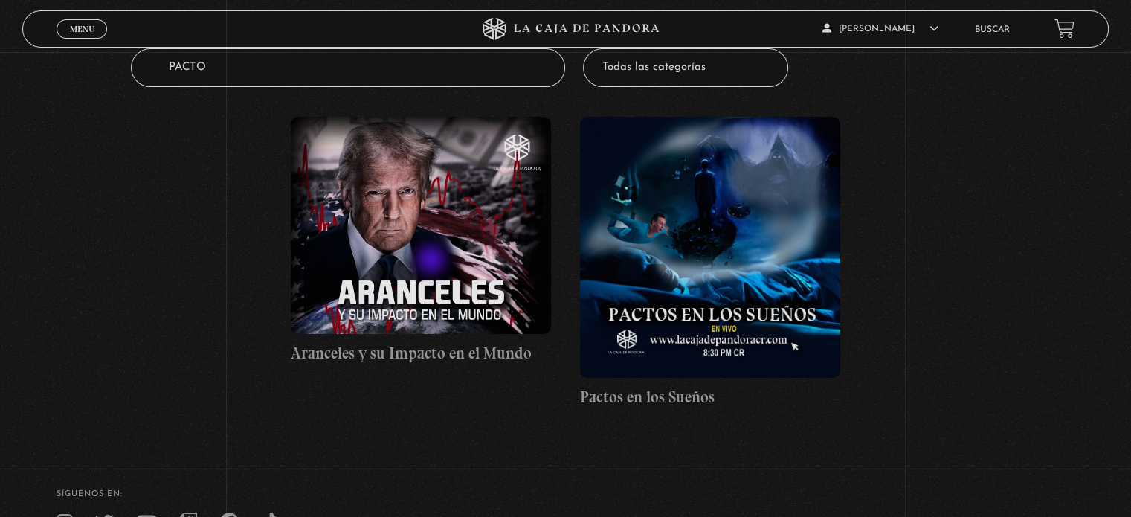
scroll to position [297, 0]
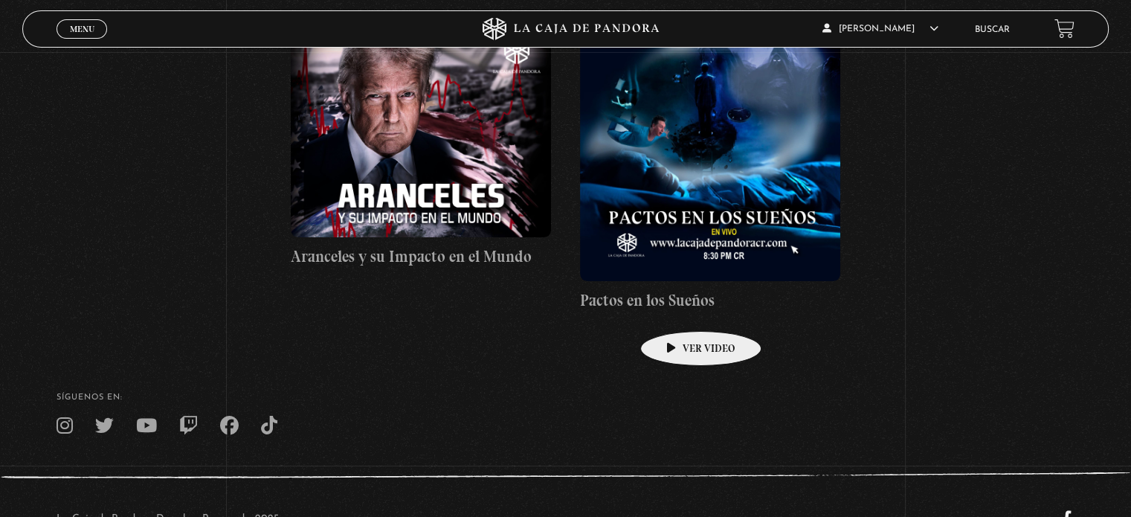
click at [677, 308] on h4 "Pactos en los Sueños" at bounding box center [710, 300] width 260 height 24
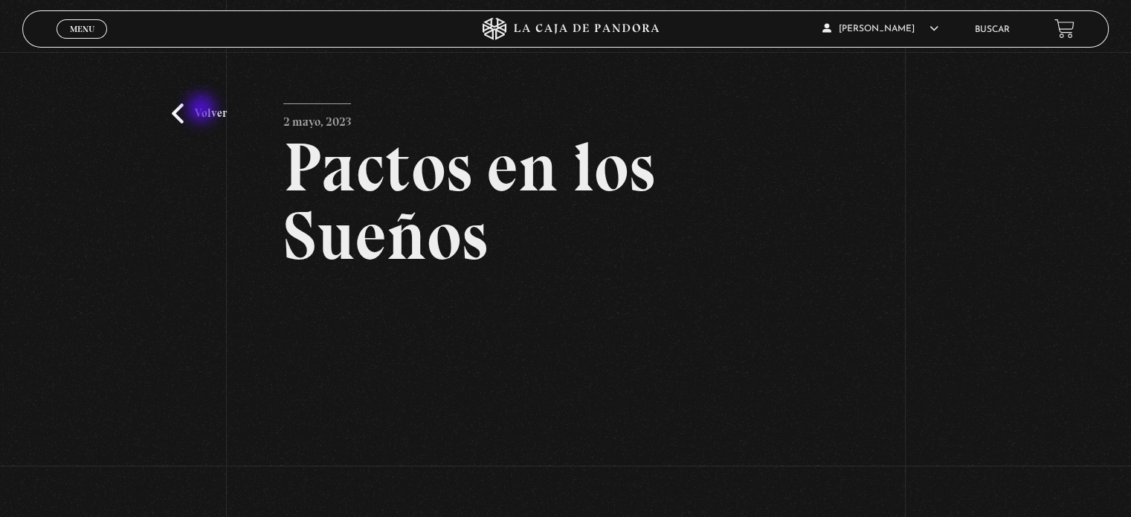
click at [203, 110] on link "Volver" at bounding box center [199, 113] width 55 height 20
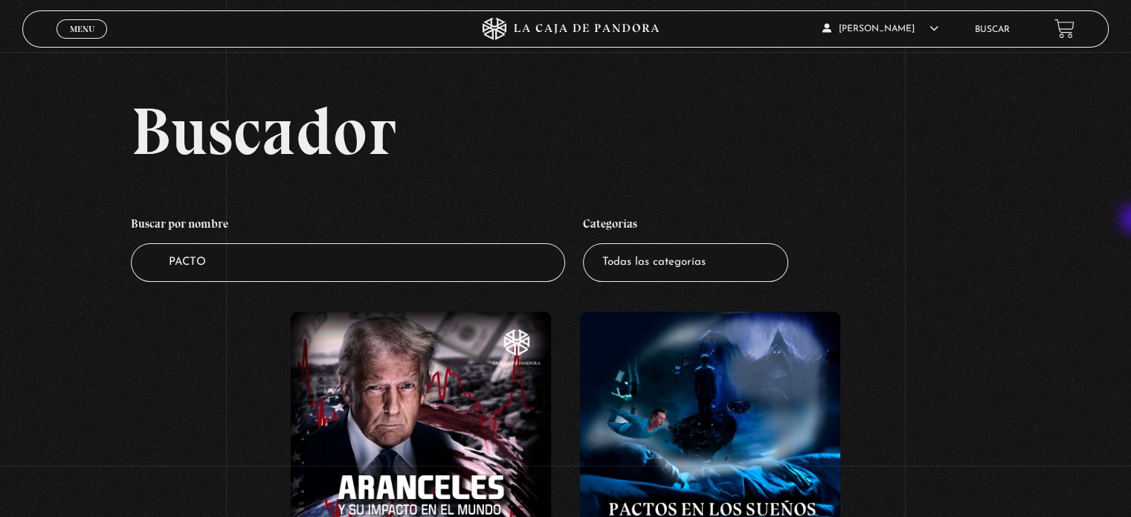
scroll to position [2, 0]
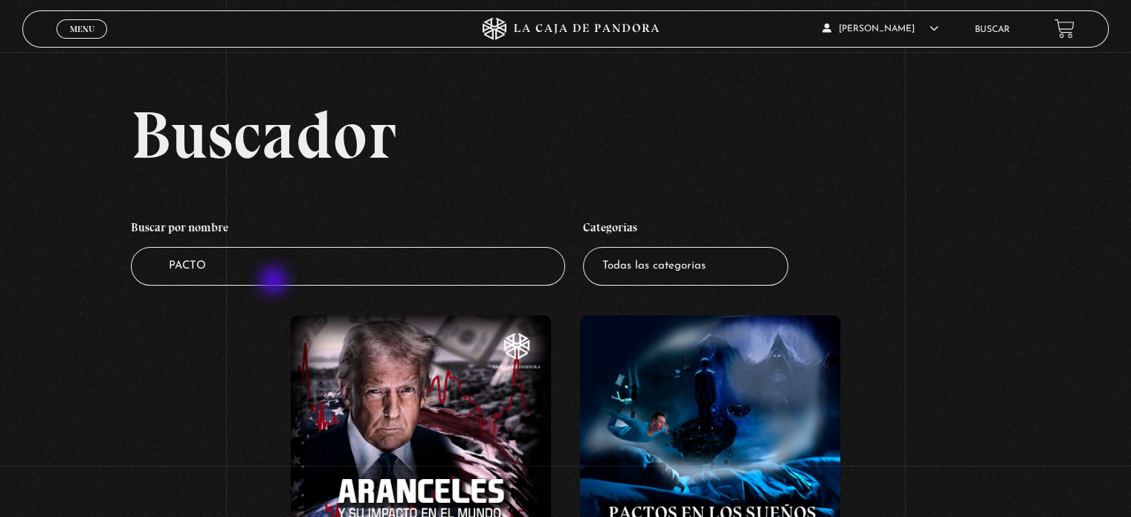
click at [275, 282] on input "PACTO" at bounding box center [348, 266] width 434 height 39
type input "PACTOS CON EL DEMONIO"
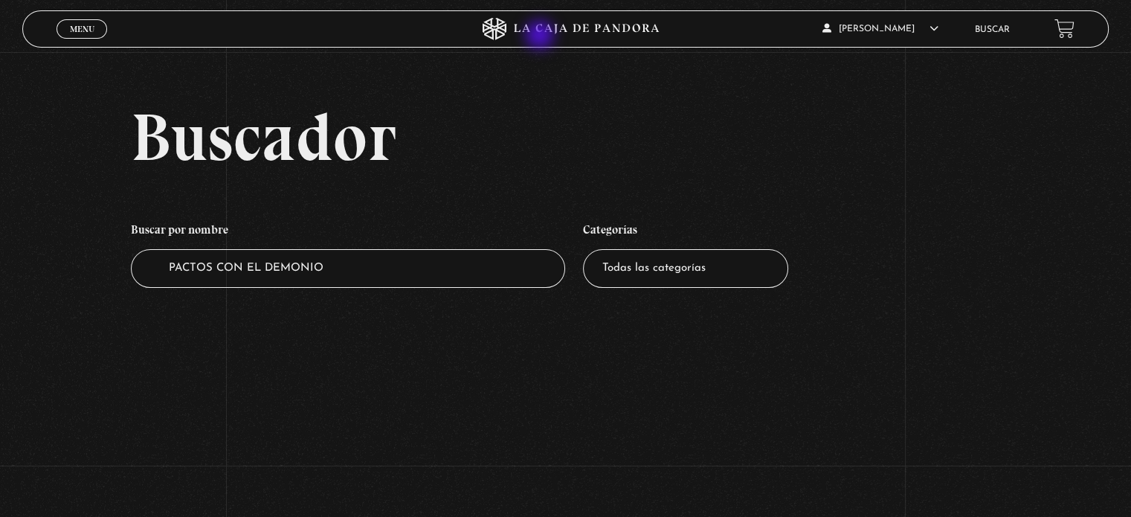
click at [541, 36] on icon at bounding box center [564, 29] width 339 height 22
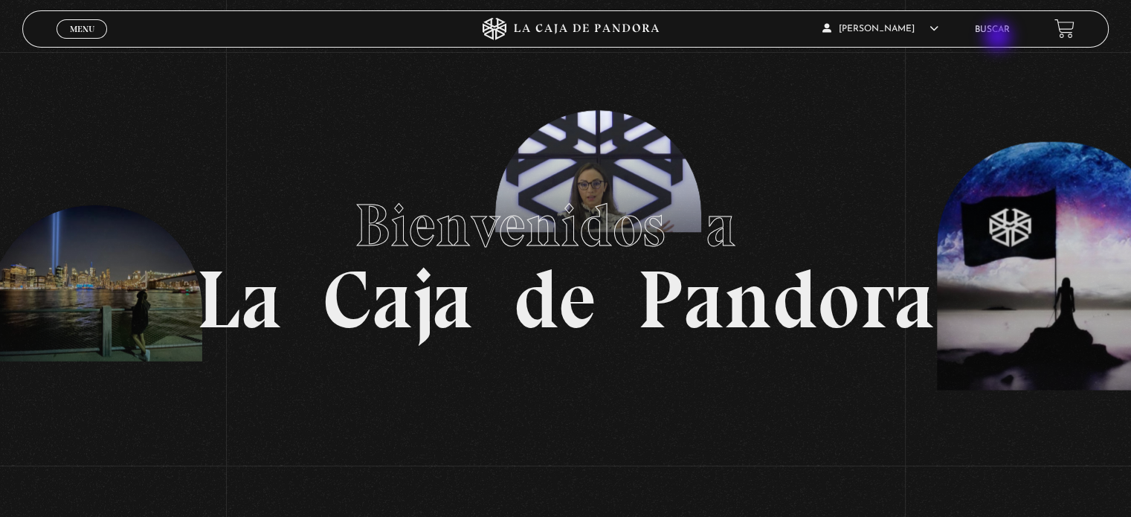
click at [999, 38] on li "Buscar" at bounding box center [992, 29] width 35 height 23
click at [999, 28] on link "Buscar" at bounding box center [992, 29] width 35 height 9
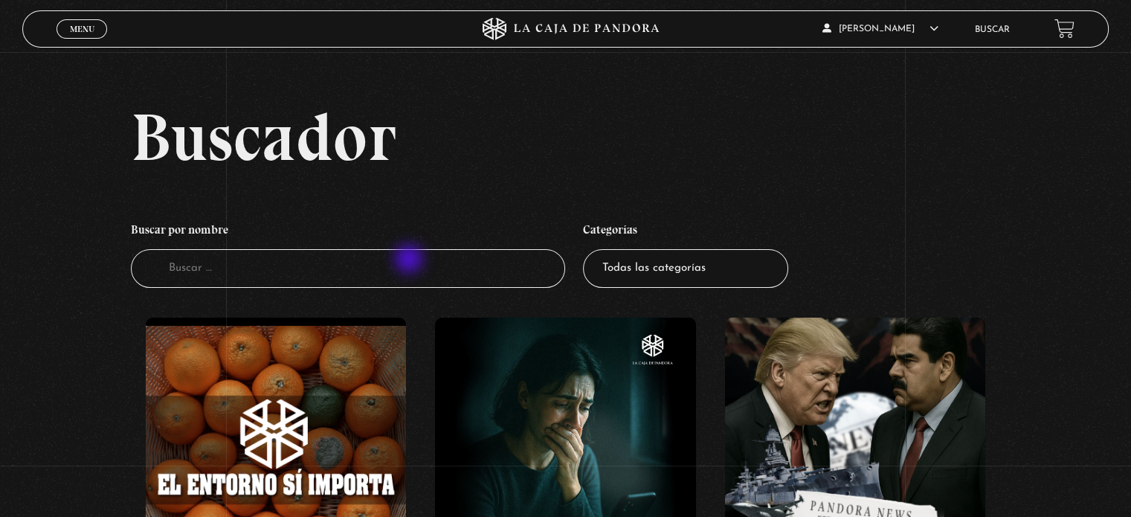
click at [410, 260] on input "Buscador" at bounding box center [348, 268] width 434 height 39
type input "PACTO"
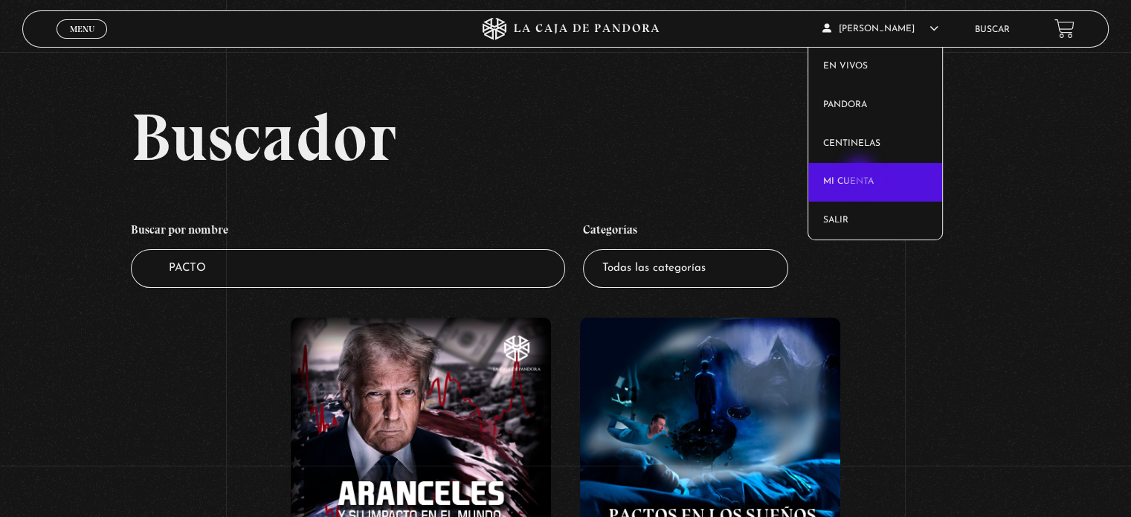
click at [861, 174] on link "Mi cuenta" at bounding box center [875, 182] width 135 height 39
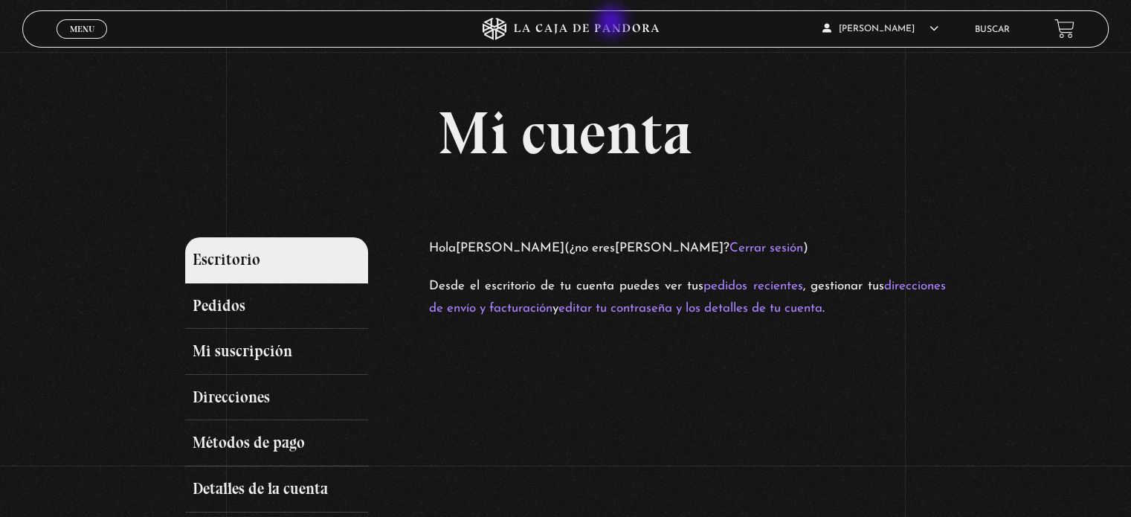
click at [613, 23] on icon at bounding box center [564, 29] width 339 height 22
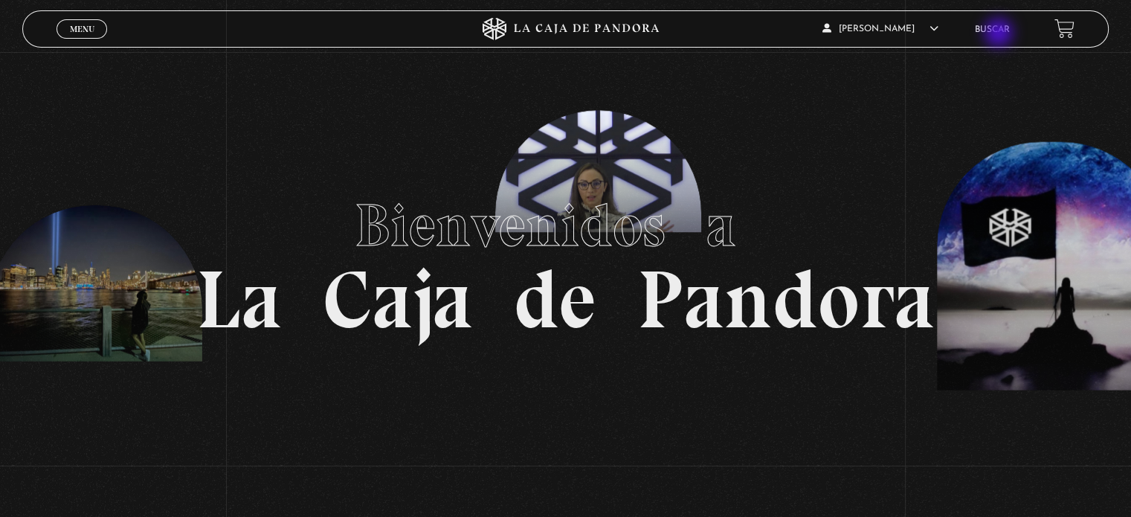
click at [1000, 34] on li "Buscar" at bounding box center [992, 29] width 35 height 23
click at [999, 22] on li "Buscar" at bounding box center [992, 29] width 35 height 23
click at [999, 33] on link "Buscar" at bounding box center [992, 29] width 35 height 9
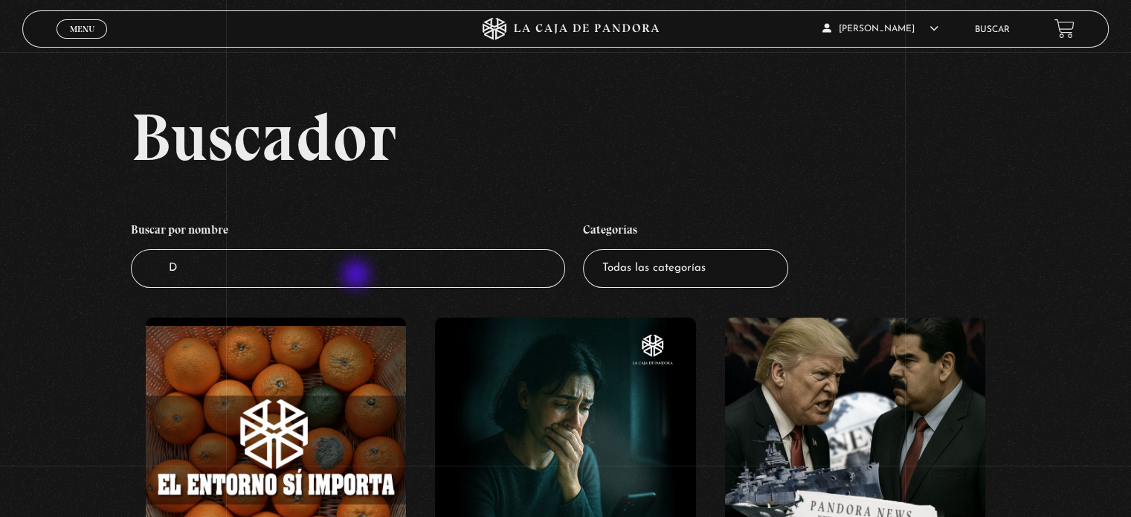
click at [358, 276] on input "D" at bounding box center [348, 268] width 434 height 39
type input "DEMONIO"
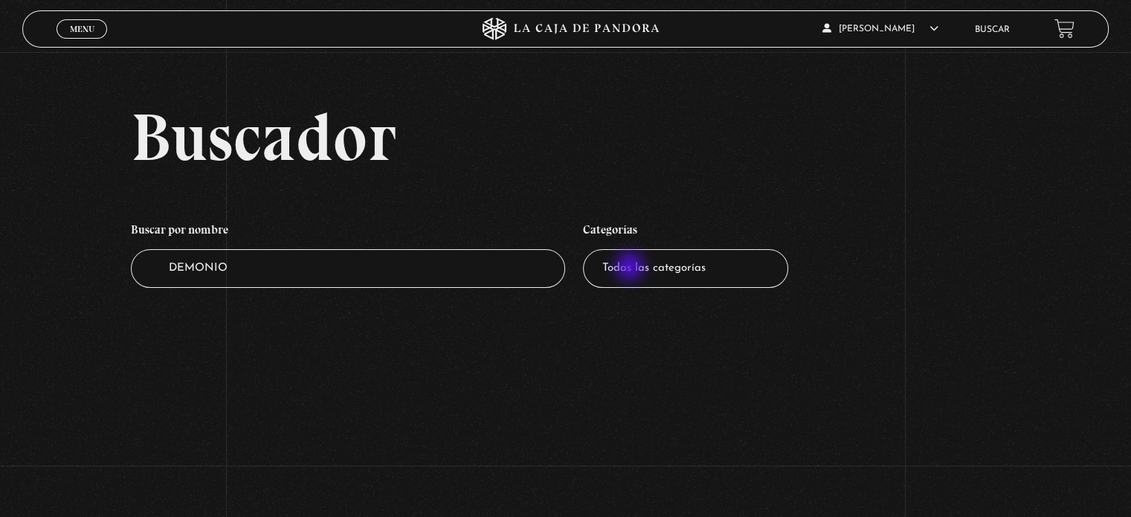
click at [631, 268] on select "Todas las categorías 11:11 Humanitario (1) Amo los Lunes (4) Análisis de series…" at bounding box center [685, 268] width 205 height 39
select select "centinelas"
click at [588, 249] on select "Todas las categorías 11:11 Humanitario (1) Amo los Lunes (4) Análisis de series…" at bounding box center [685, 268] width 205 height 39
drag, startPoint x: 259, startPoint y: 274, endPoint x: 113, endPoint y: 271, distance: 146.5
click at [113, 271] on div "Buscador Buscar por nombre Buscador DEMONIO Categorías Todas las categorías 11:…" at bounding box center [565, 210] width 1131 height 214
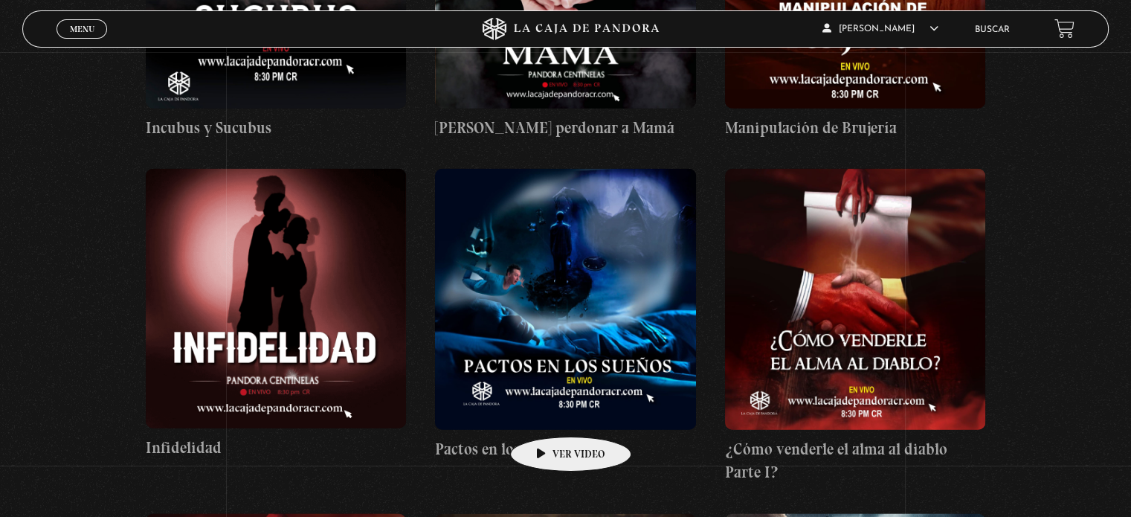
scroll to position [3809, 0]
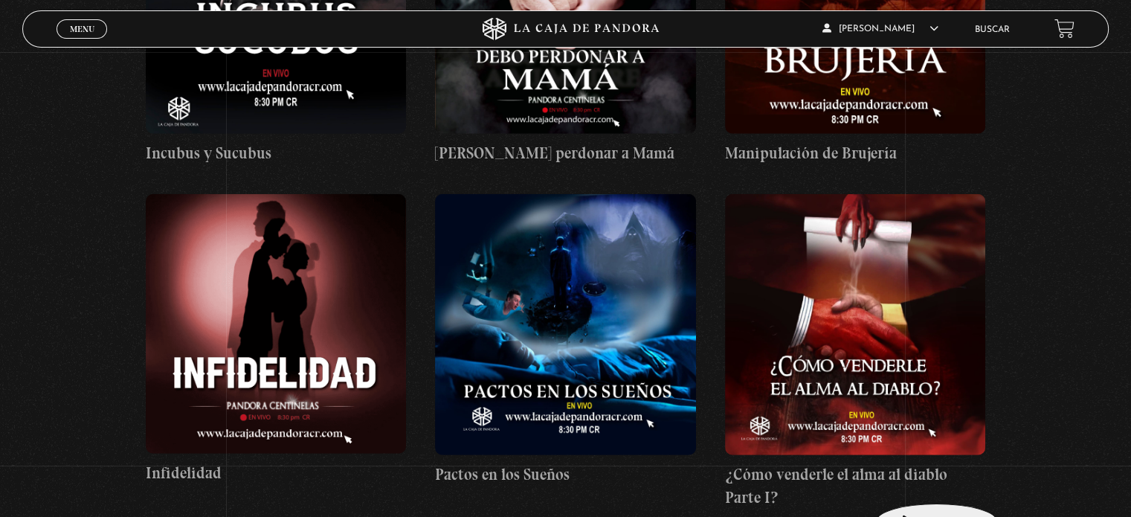
click at [913, 481] on h4 "¿Cómo venderle el alma al diablo Parte I?" at bounding box center [855, 485] width 260 height 47
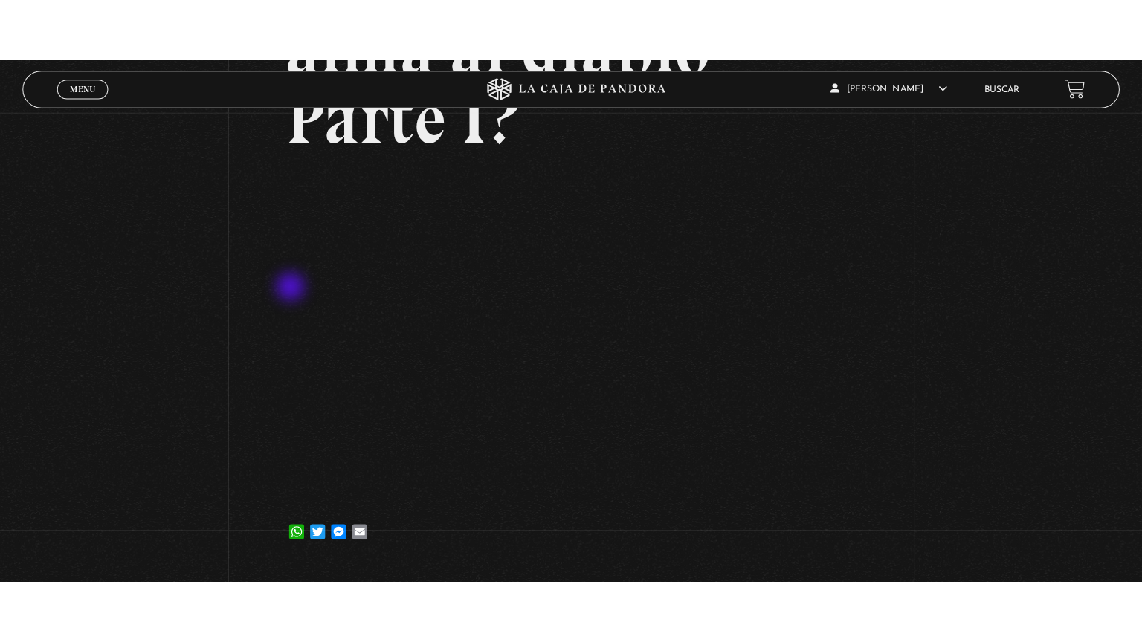
scroll to position [297, 0]
